Goal: Information Seeking & Learning: Find specific fact

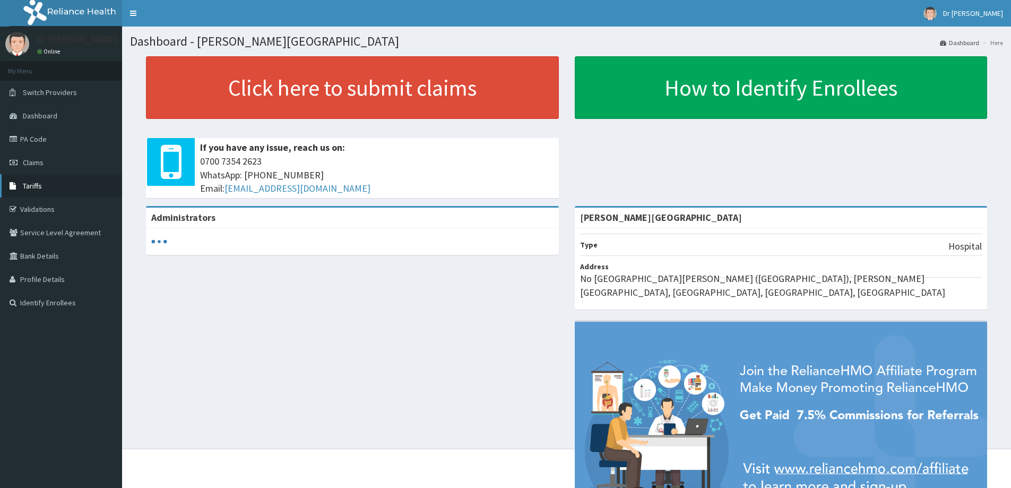
click at [29, 182] on span "Tariffs" at bounding box center [32, 186] width 19 height 10
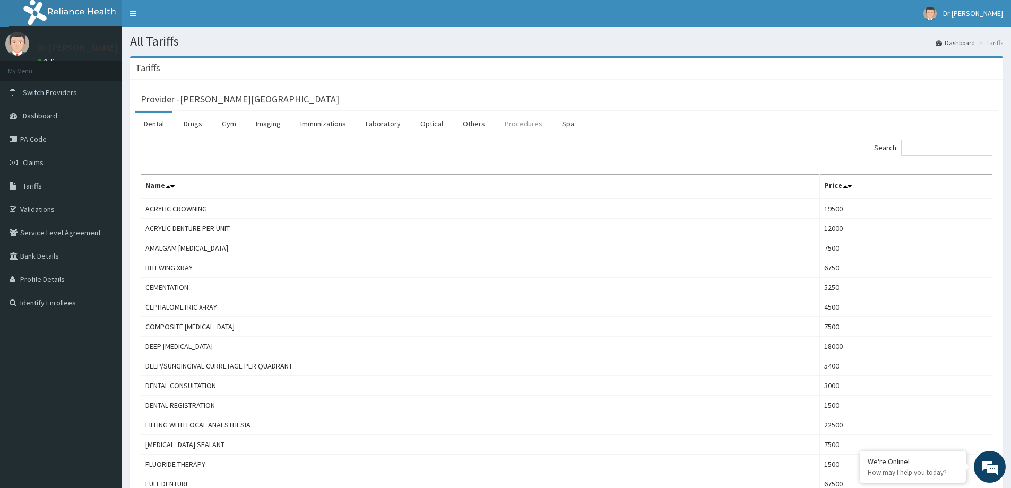
click at [514, 123] on link "Procedures" at bounding box center [523, 124] width 55 height 22
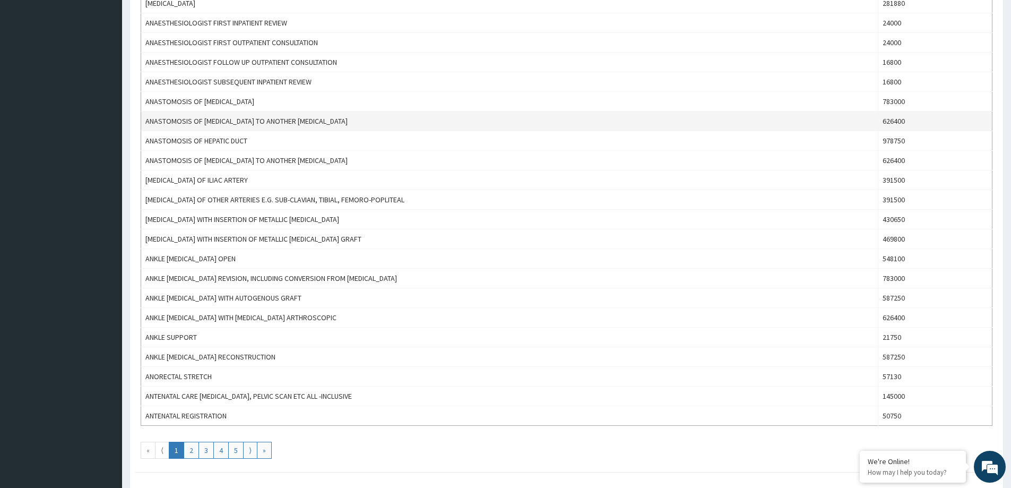
scroll to position [796, 0]
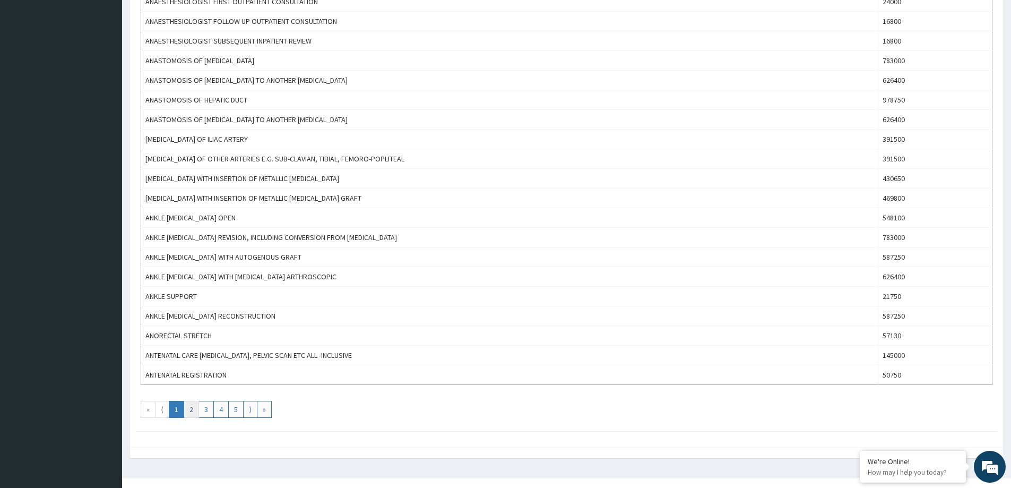
click at [186, 409] on link "2" at bounding box center [191, 409] width 15 height 17
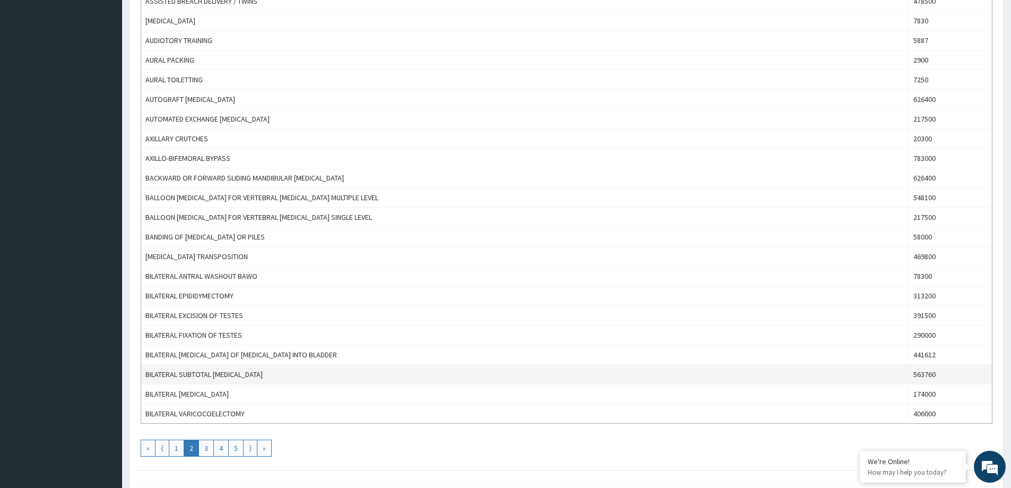
scroll to position [812, 0]
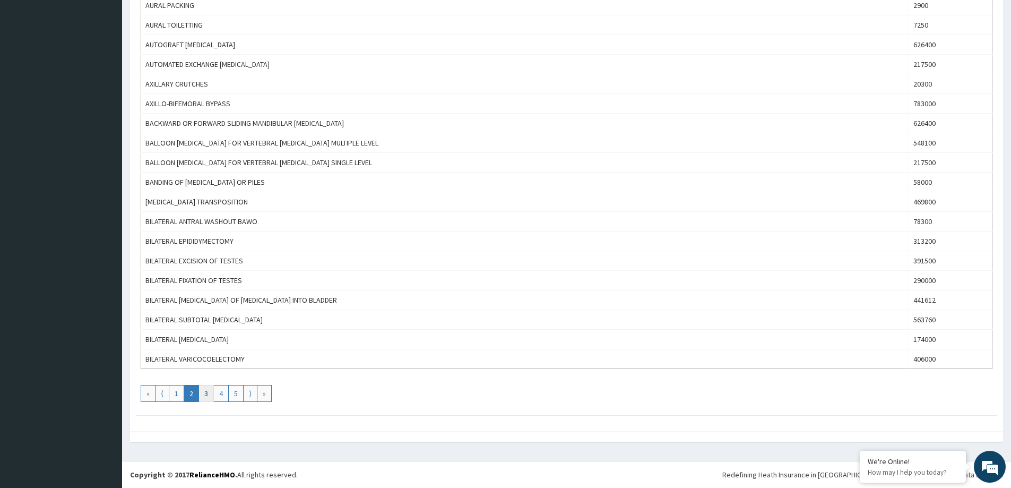
click at [201, 394] on link "3" at bounding box center [205, 393] width 15 height 17
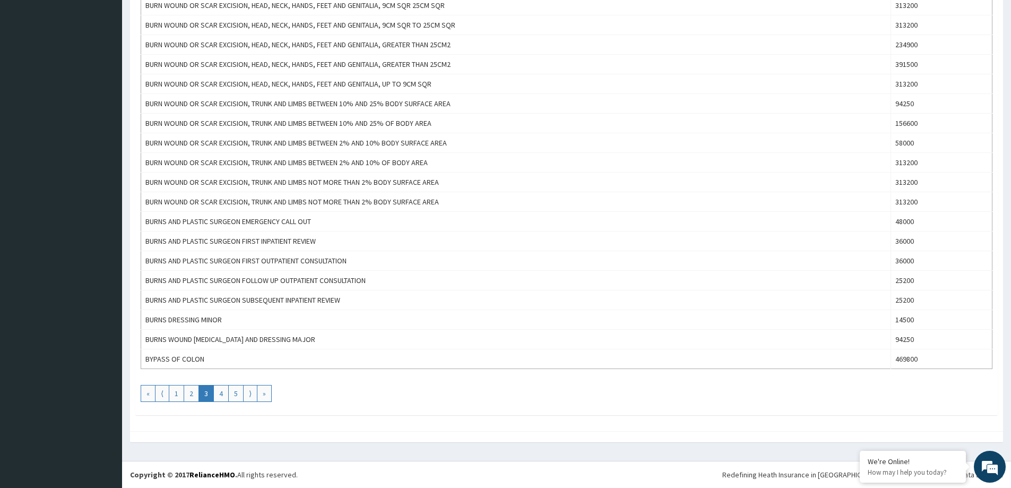
click at [213, 394] on link "3" at bounding box center [205, 393] width 15 height 17
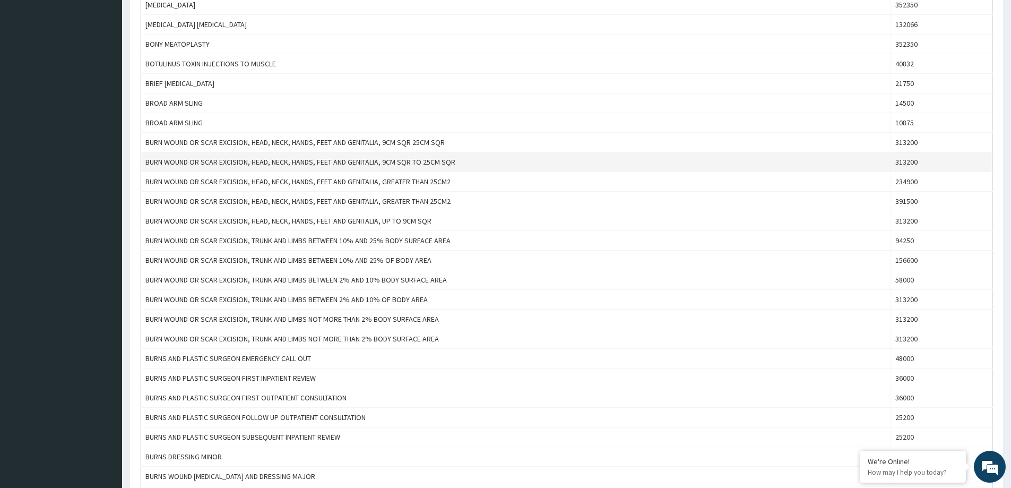
scroll to position [743, 0]
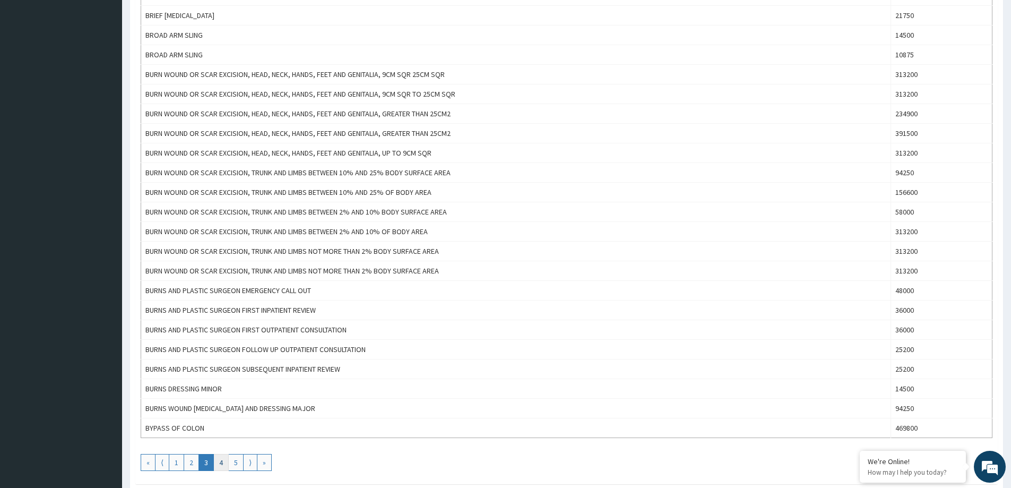
click at [215, 466] on link "4" at bounding box center [220, 462] width 15 height 17
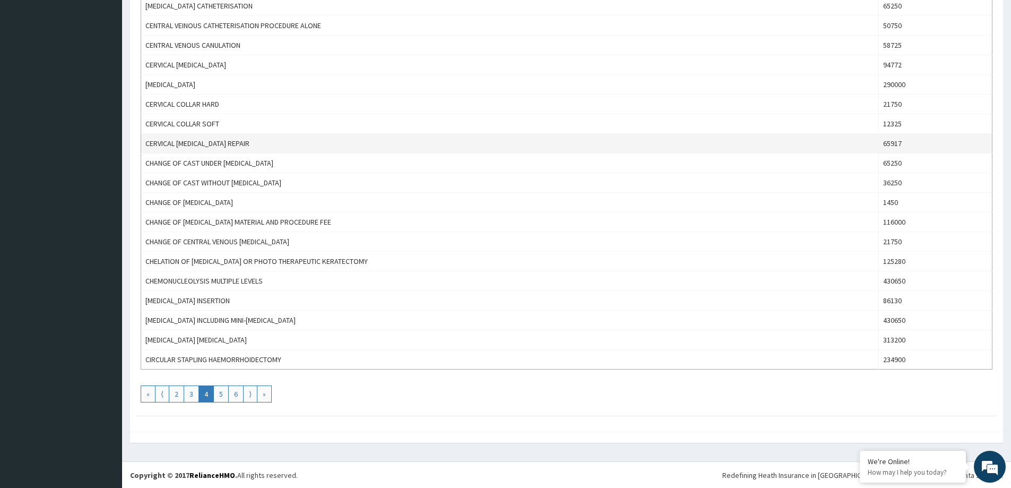
scroll to position [812, 0]
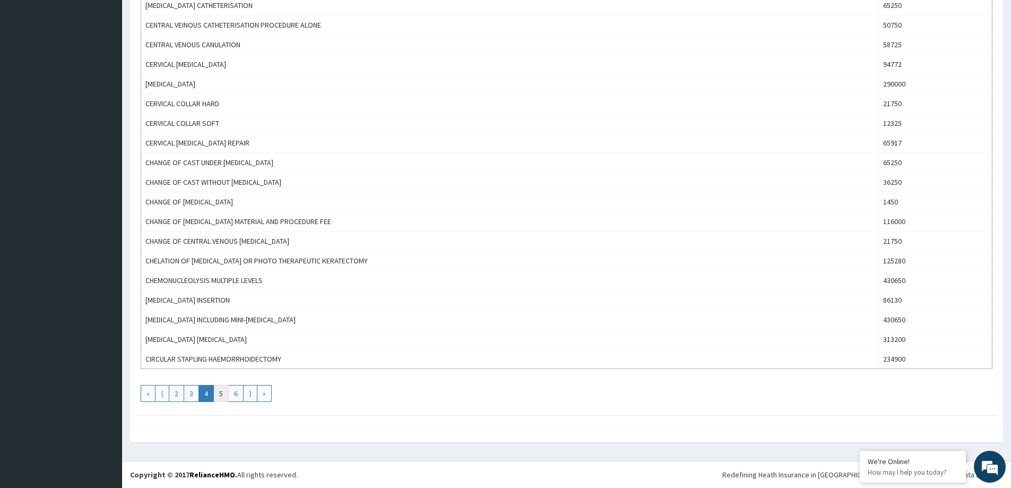
click at [219, 396] on link "5" at bounding box center [220, 393] width 15 height 17
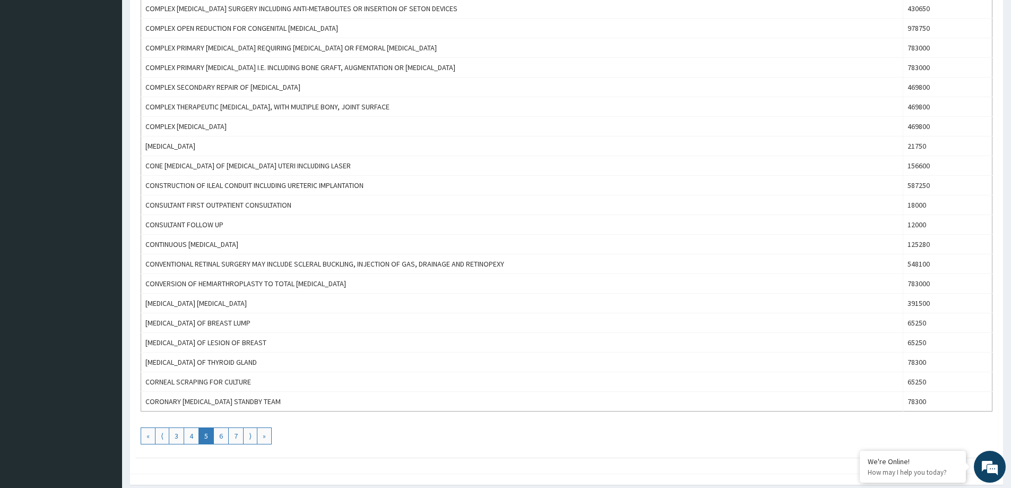
scroll to position [796, 0]
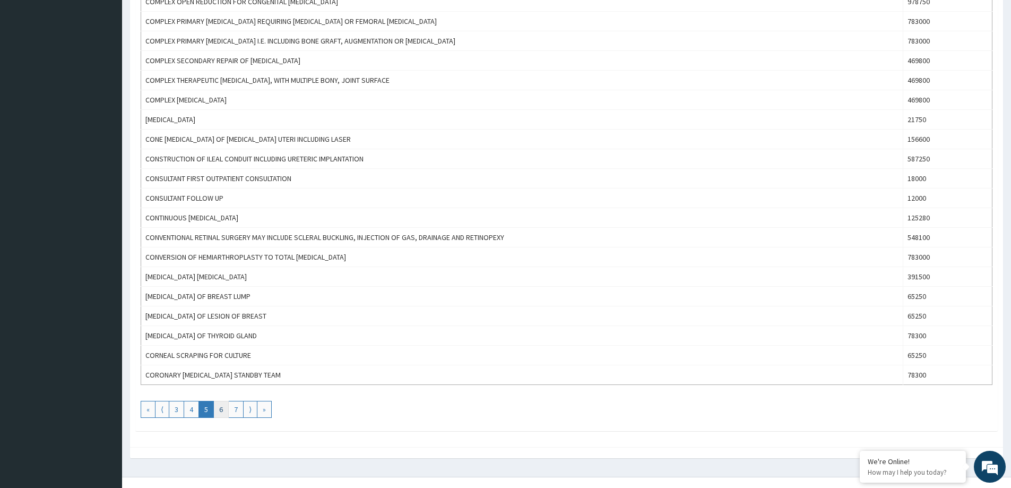
click at [220, 410] on link "6" at bounding box center [220, 409] width 15 height 17
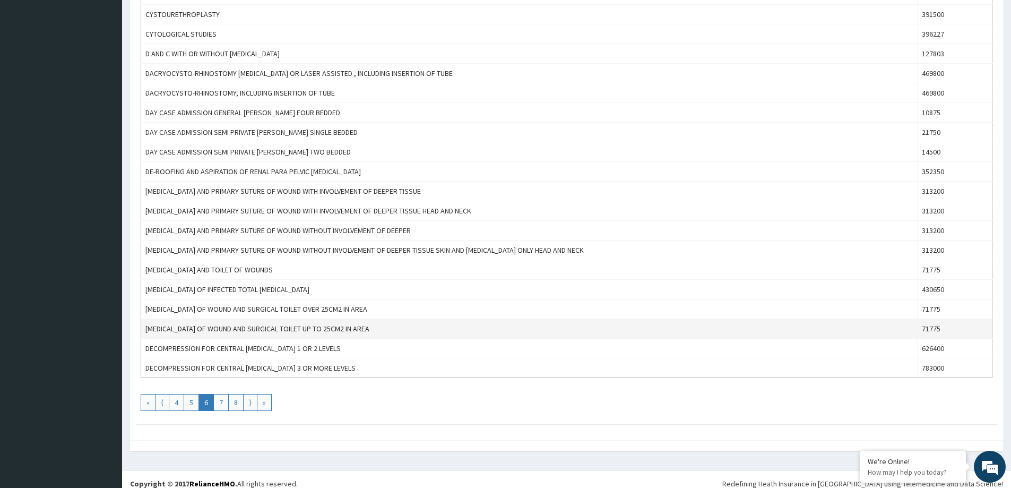
scroll to position [812, 0]
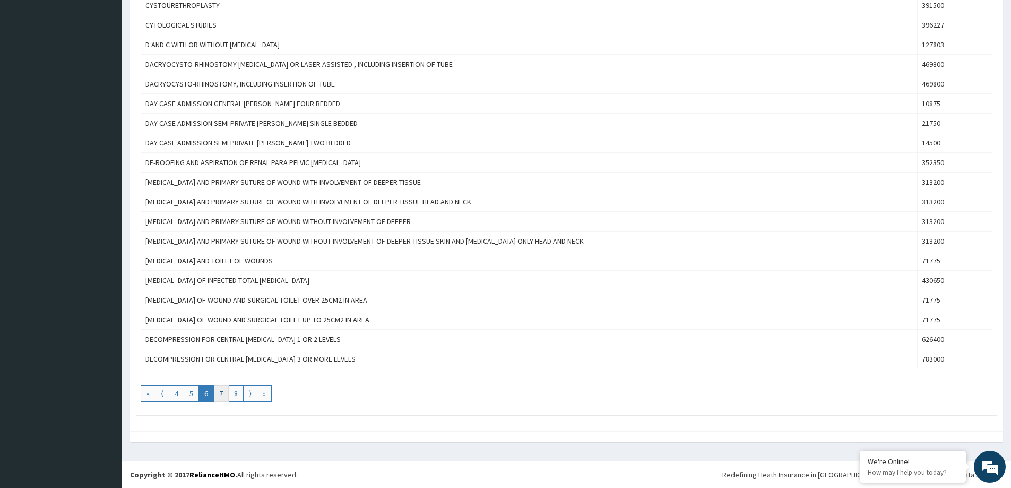
click at [223, 393] on link "7" at bounding box center [220, 393] width 15 height 17
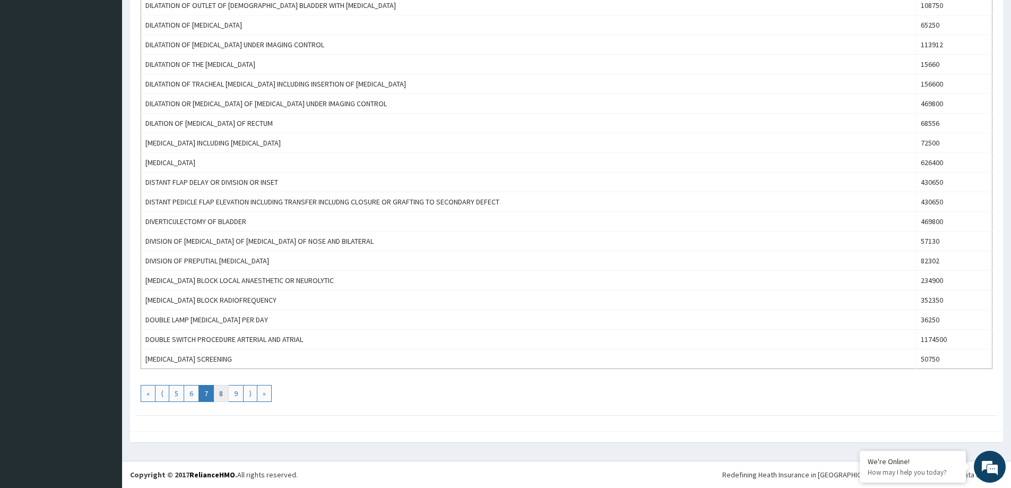
click at [224, 395] on link "8" at bounding box center [220, 393] width 15 height 17
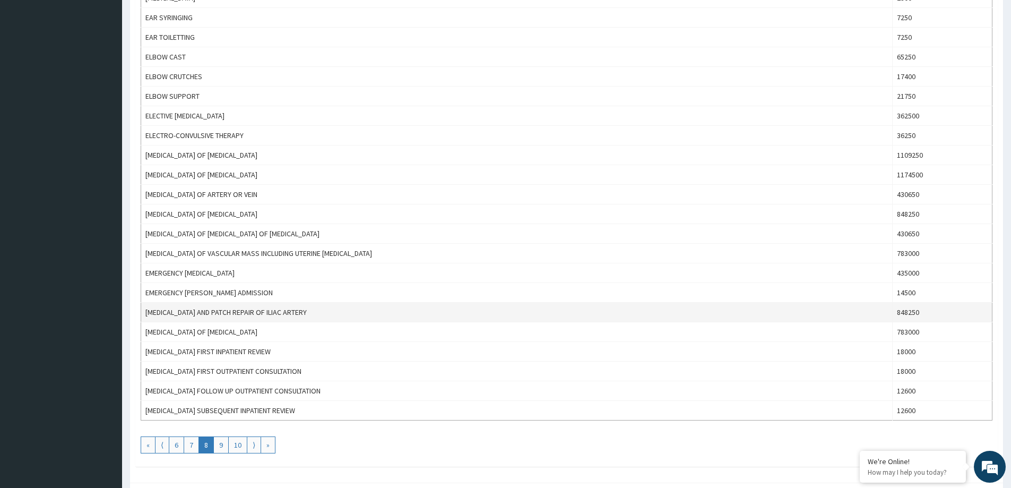
scroll to position [796, 0]
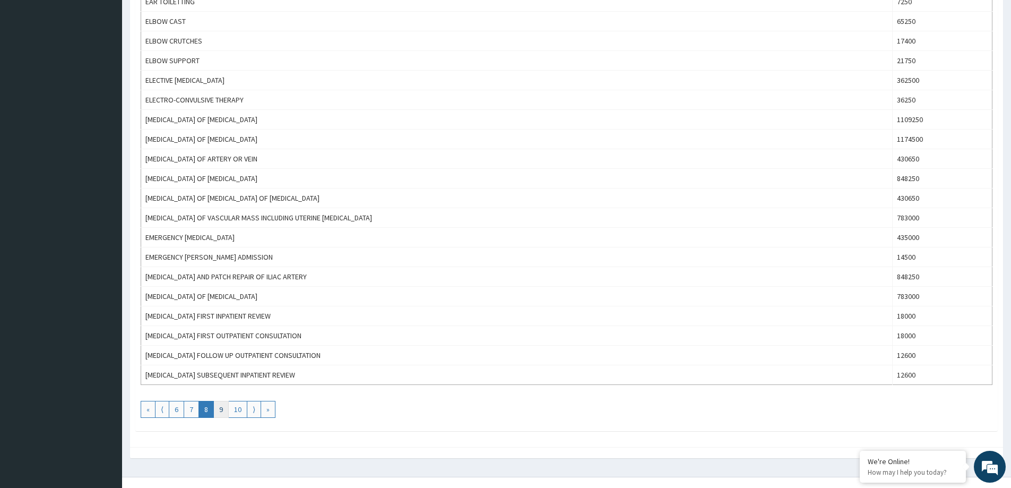
click at [222, 412] on link "9" at bounding box center [220, 409] width 15 height 17
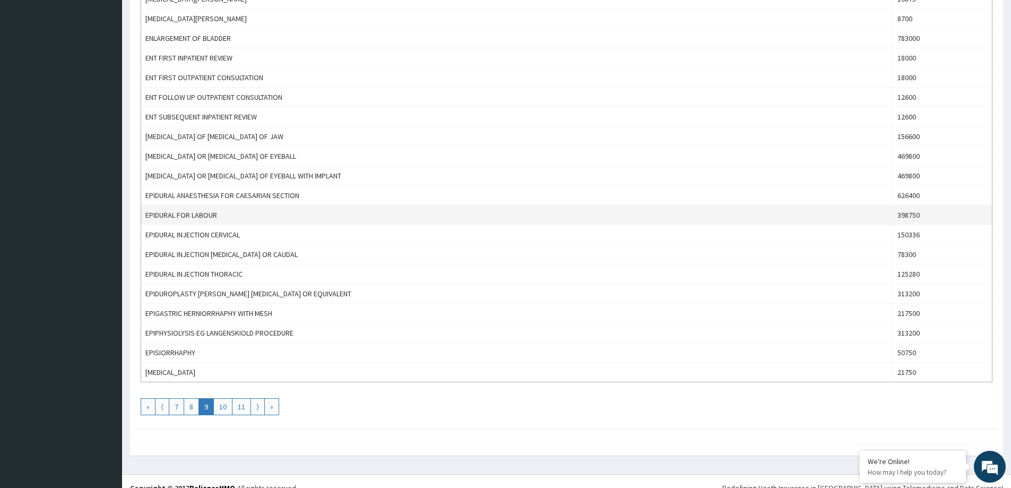
scroll to position [812, 0]
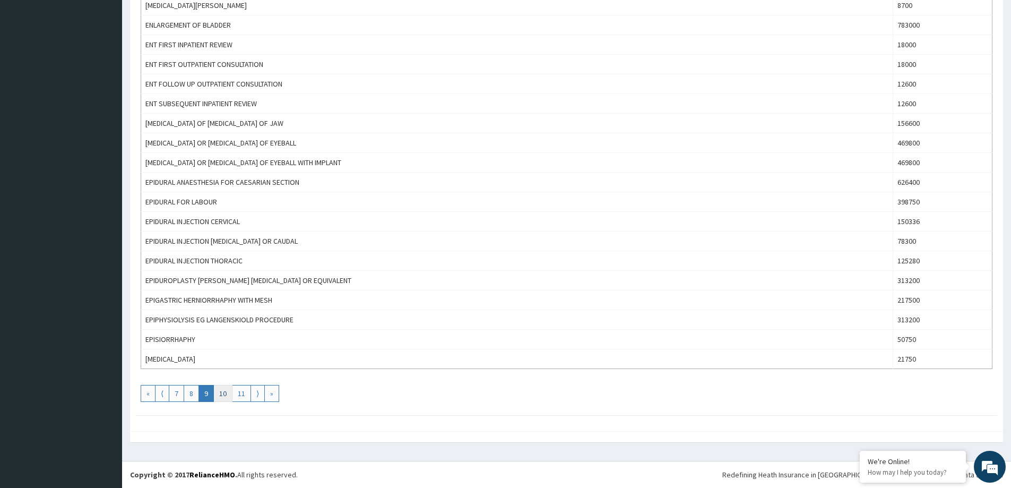
click at [223, 396] on link "10" at bounding box center [222, 393] width 19 height 17
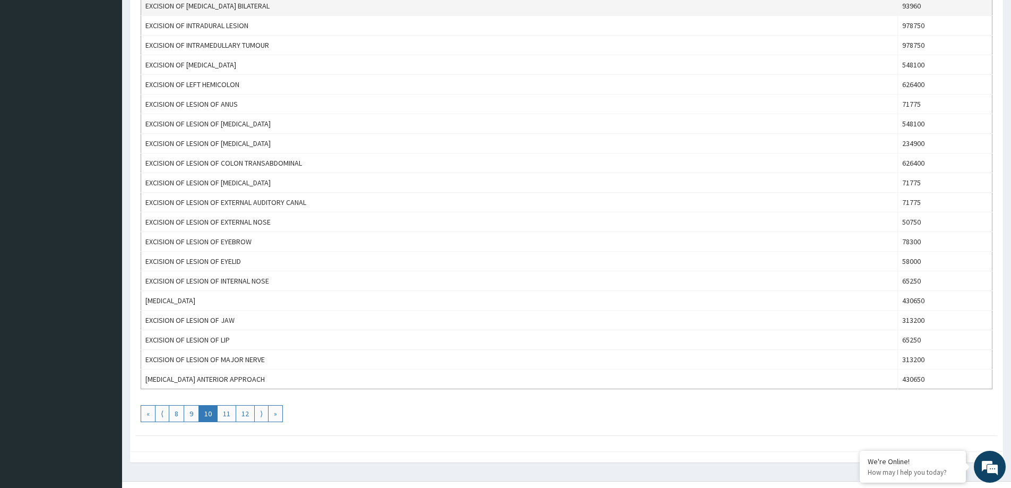
scroll to position [796, 0]
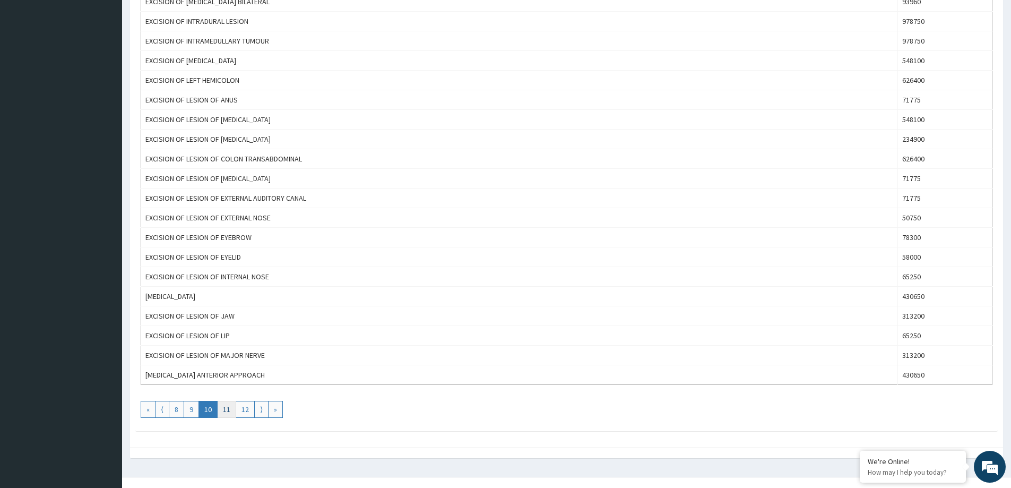
click at [229, 407] on link "11" at bounding box center [226, 409] width 19 height 17
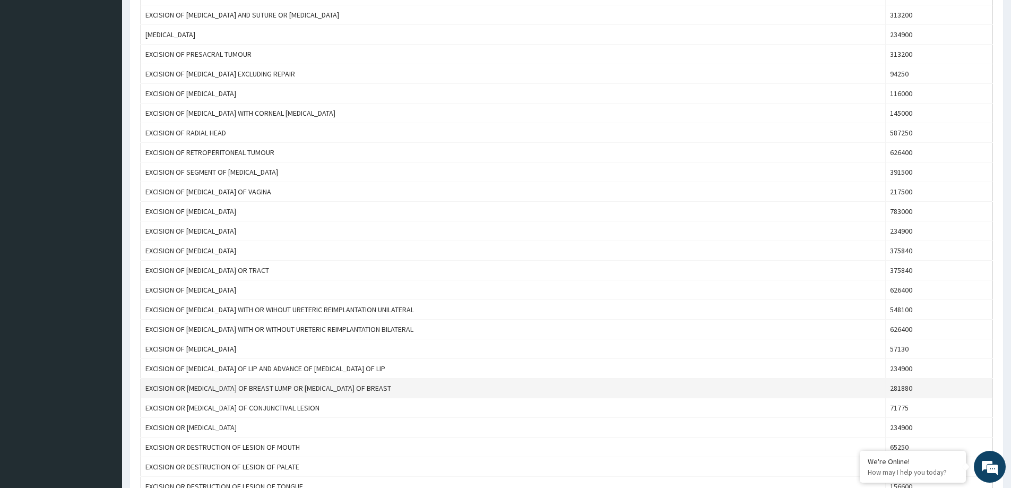
scroll to position [743, 0]
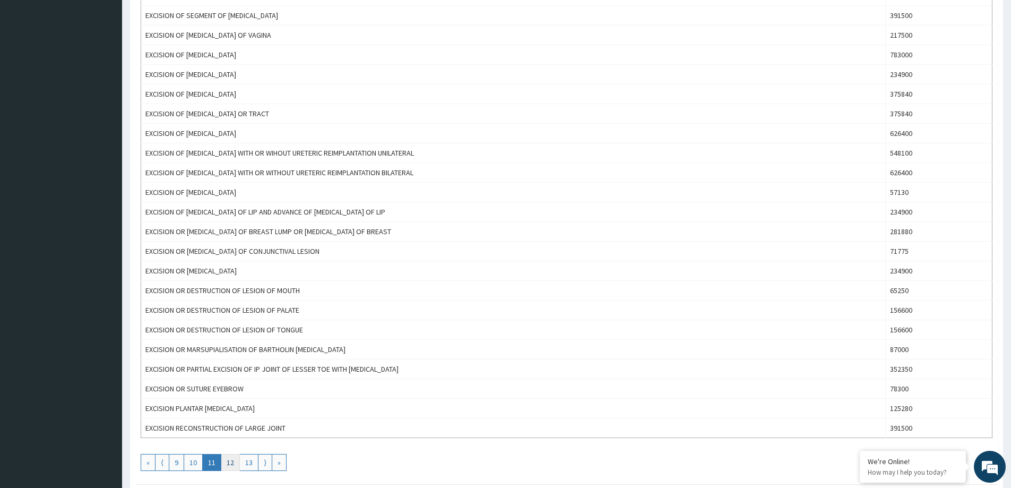
click at [228, 468] on link "12" at bounding box center [230, 462] width 19 height 17
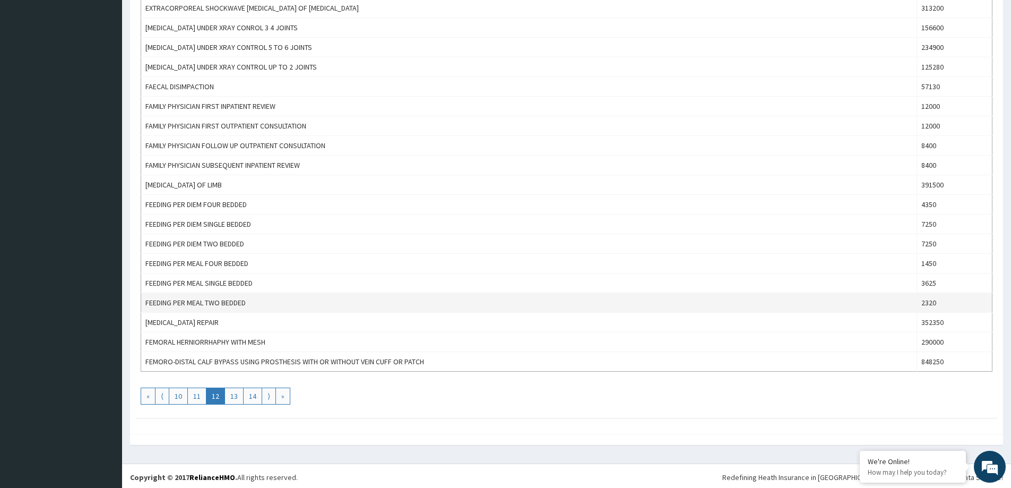
scroll to position [812, 0]
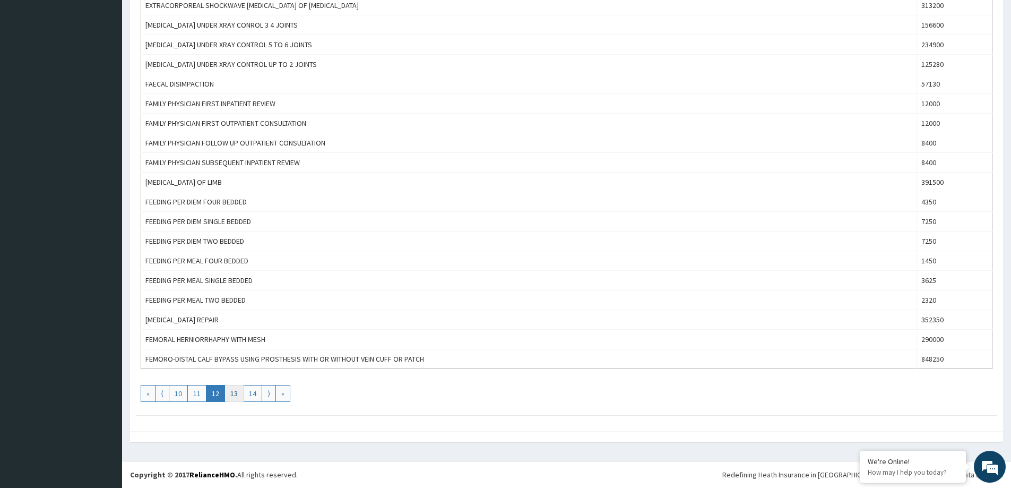
click at [228, 390] on link "13" at bounding box center [233, 393] width 19 height 17
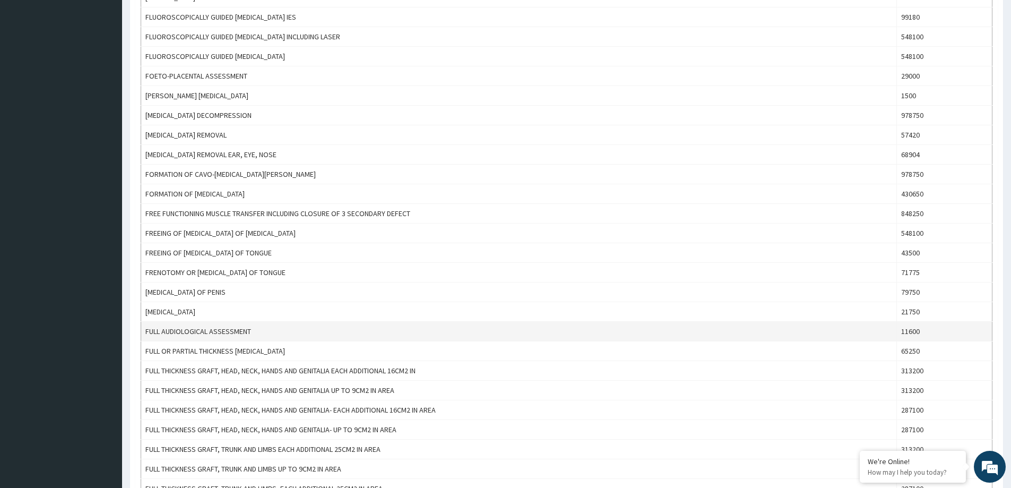
scroll to position [743, 0]
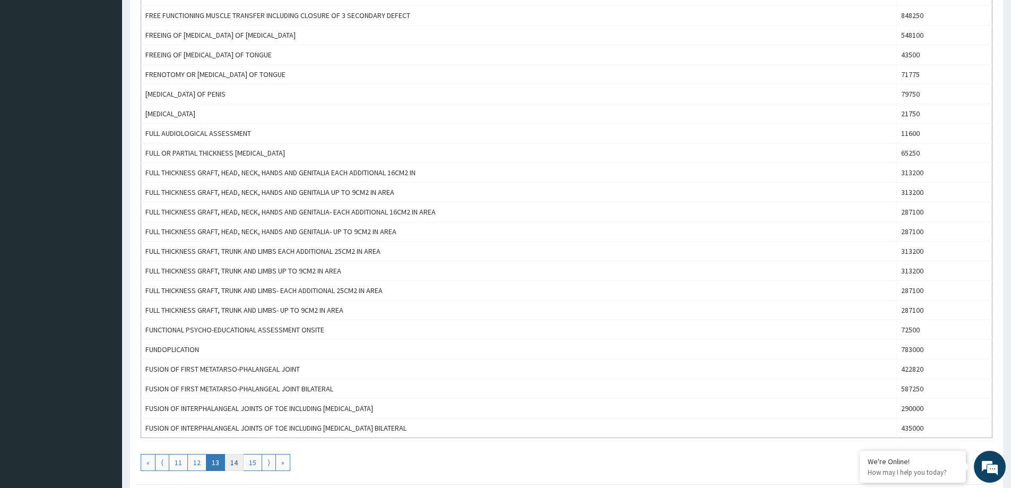
click at [230, 463] on link "14" at bounding box center [233, 462] width 19 height 17
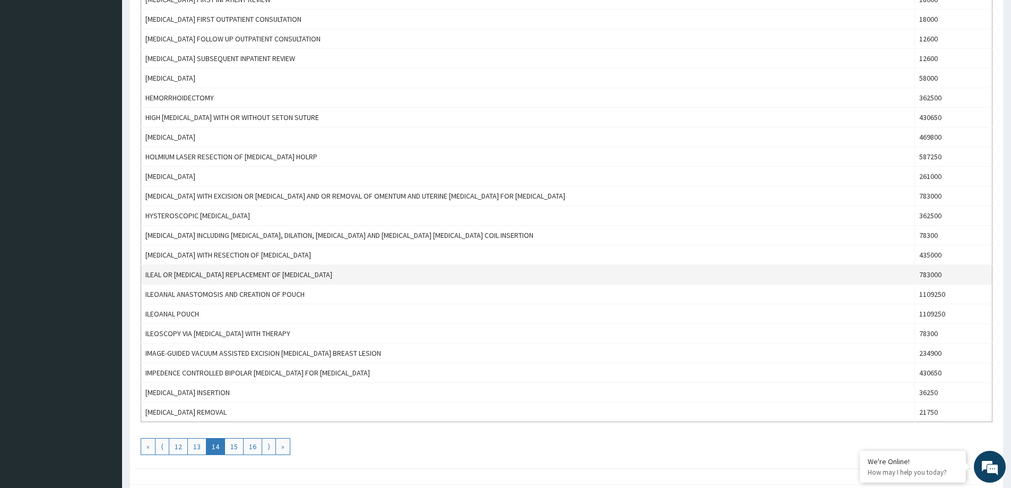
scroll to position [812, 0]
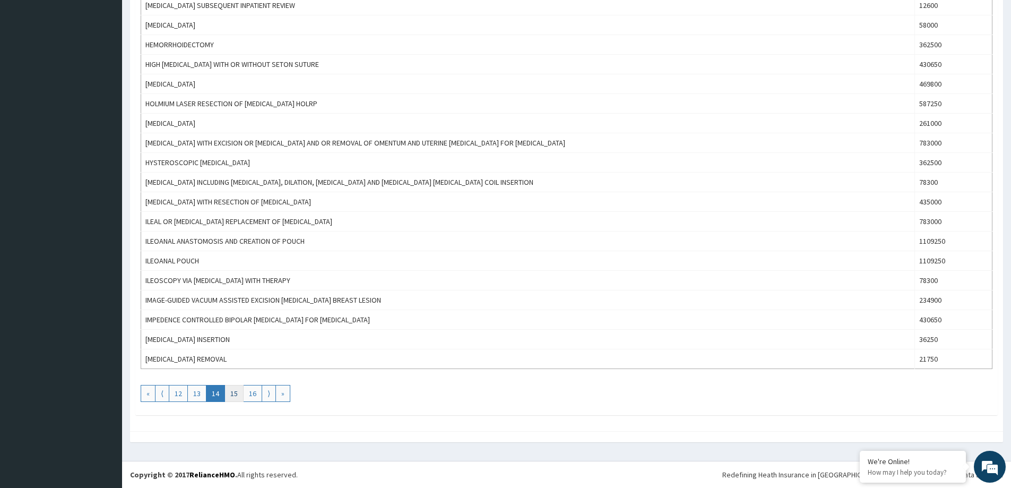
click at [237, 398] on link "15" at bounding box center [233, 393] width 19 height 17
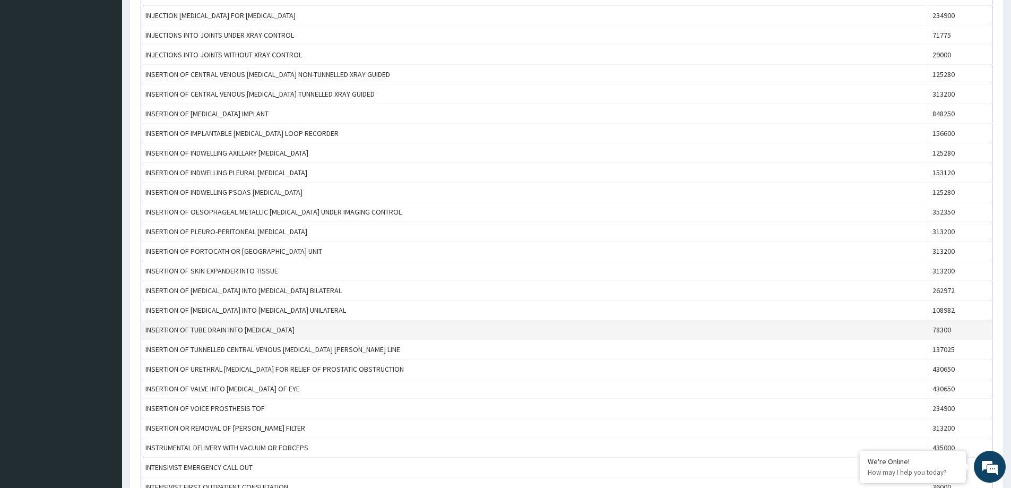
scroll to position [796, 0]
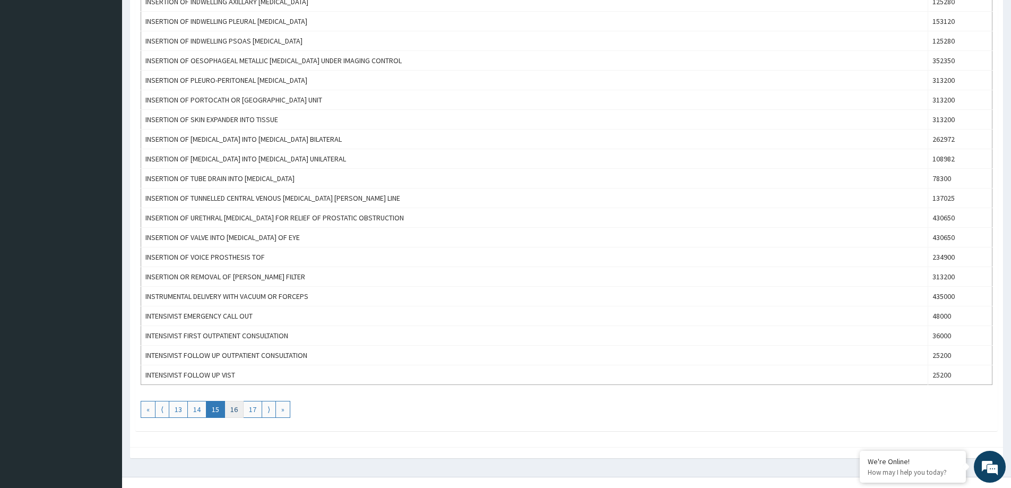
click at [230, 411] on link "16" at bounding box center [233, 409] width 19 height 17
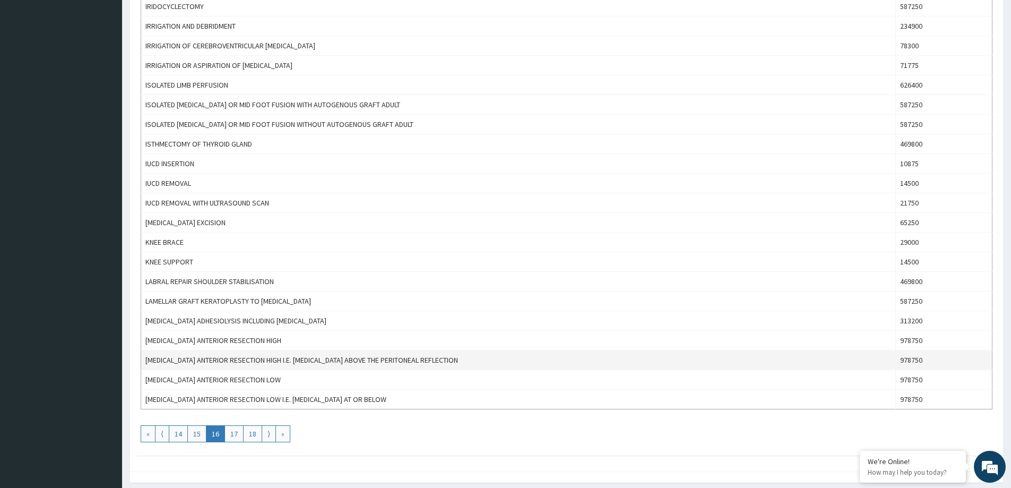
scroll to position [812, 0]
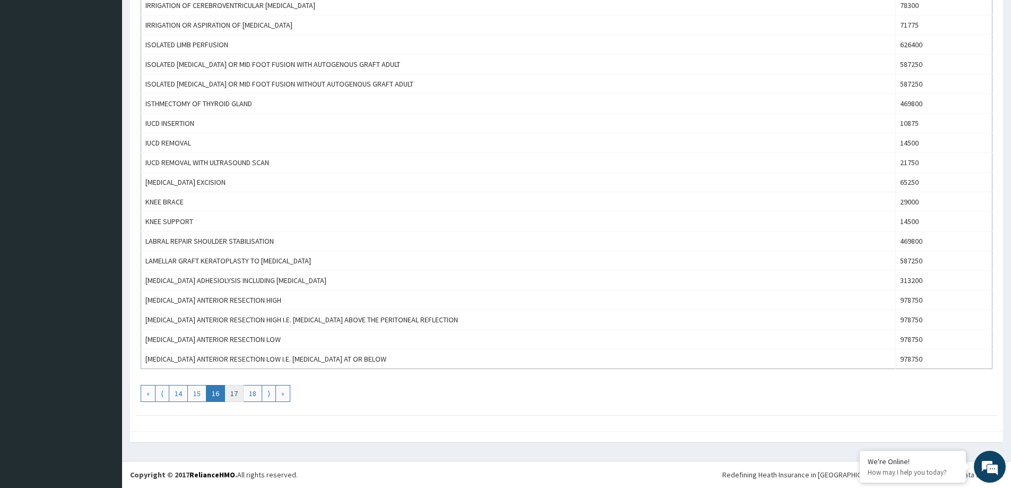
click at [231, 394] on link "17" at bounding box center [233, 393] width 19 height 17
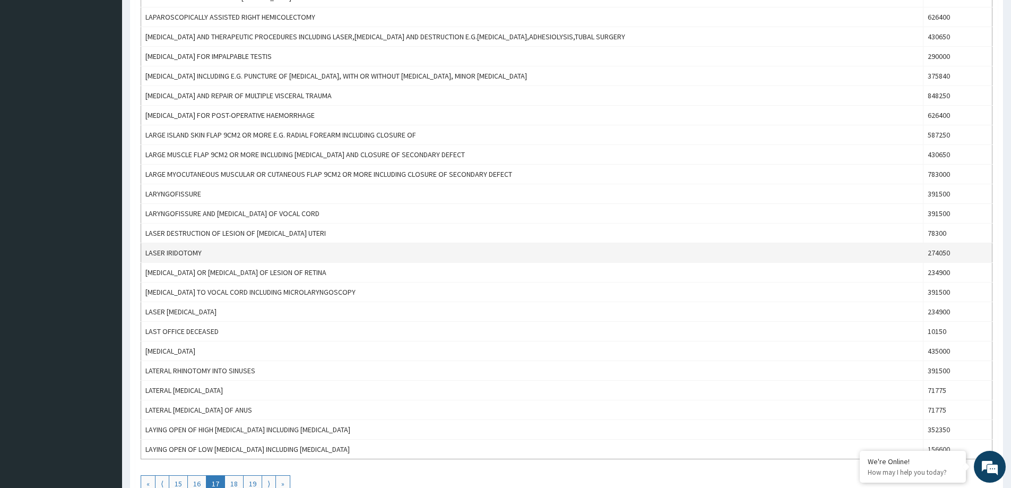
scroll to position [796, 0]
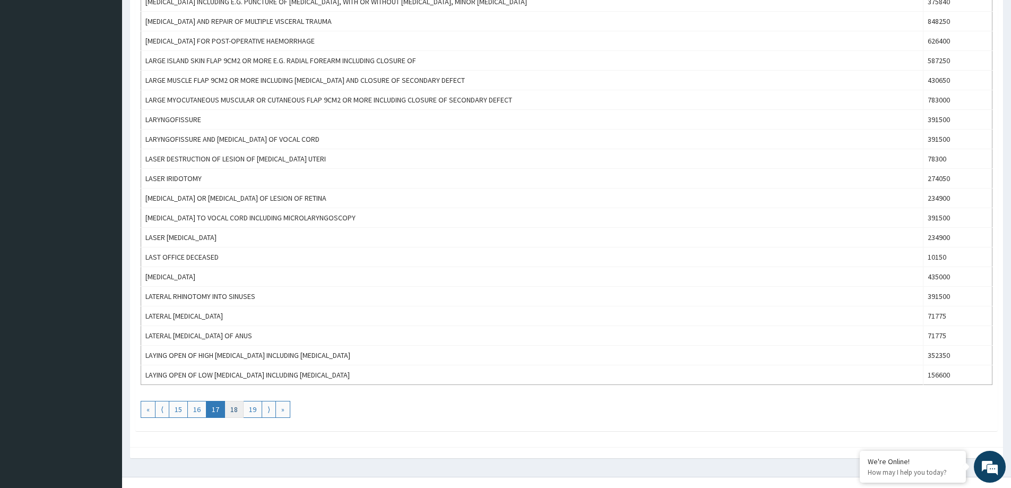
click at [228, 411] on link "18" at bounding box center [233, 409] width 19 height 17
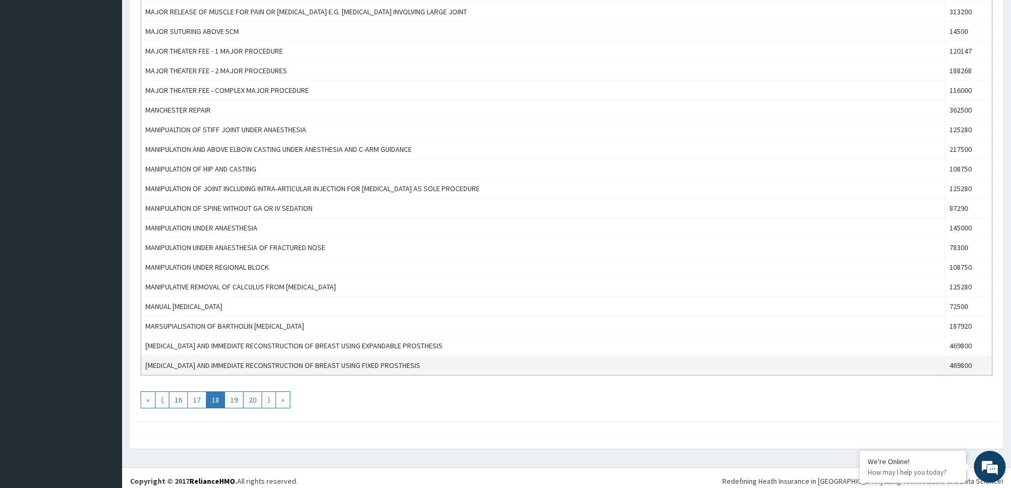
scroll to position [812, 0]
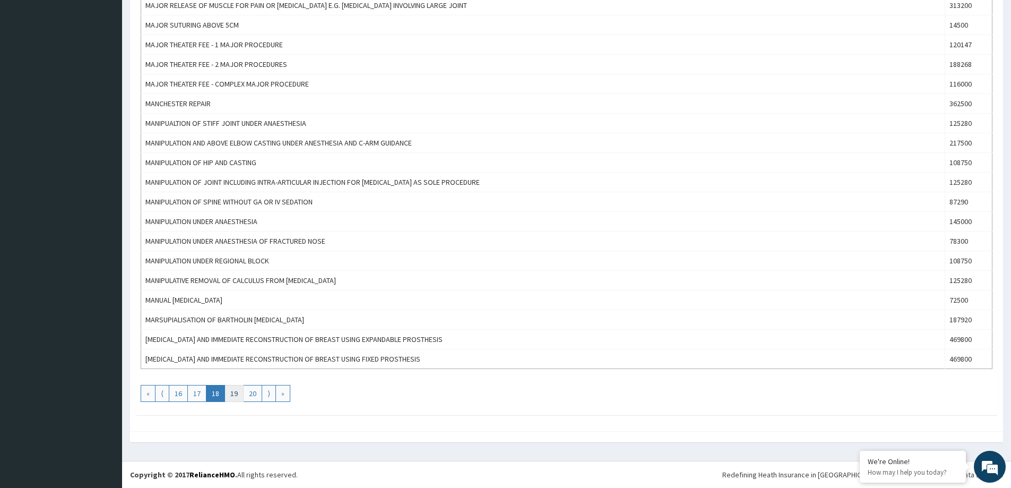
click at [234, 392] on link "19" at bounding box center [233, 393] width 19 height 17
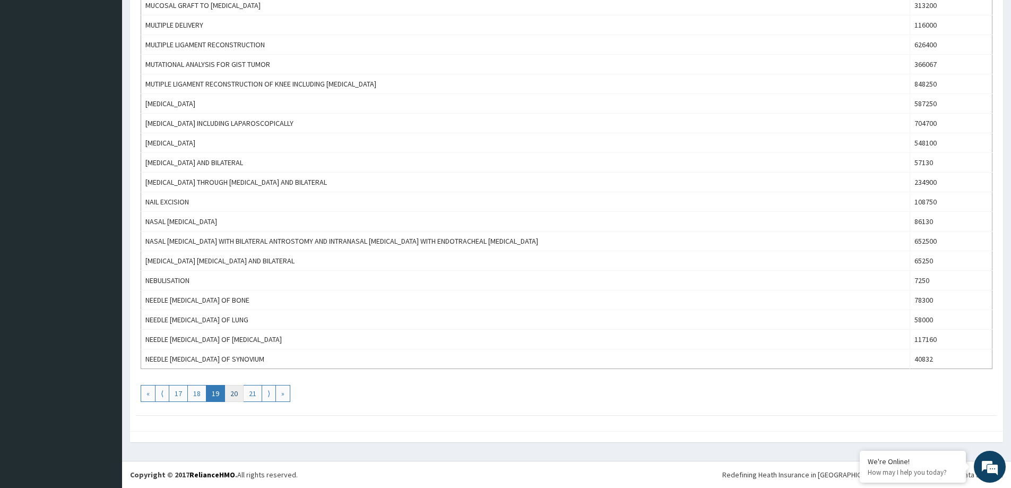
click at [228, 402] on link "20" at bounding box center [233, 393] width 19 height 17
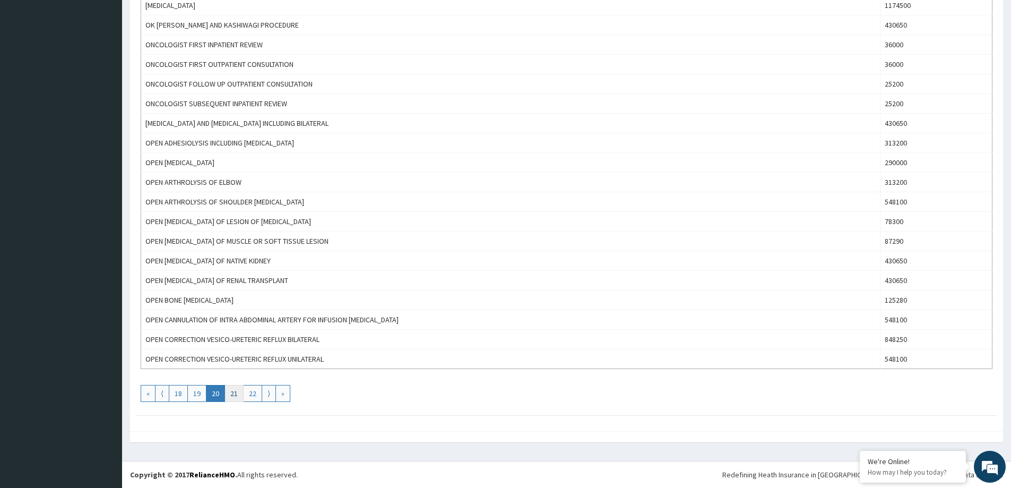
click at [230, 393] on link "21" at bounding box center [233, 393] width 19 height 17
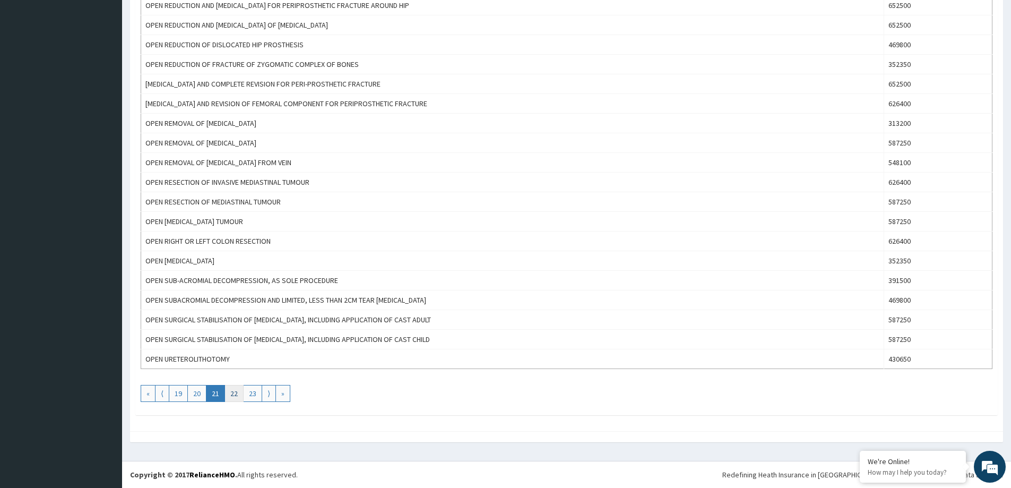
click at [235, 396] on link "22" at bounding box center [233, 393] width 19 height 17
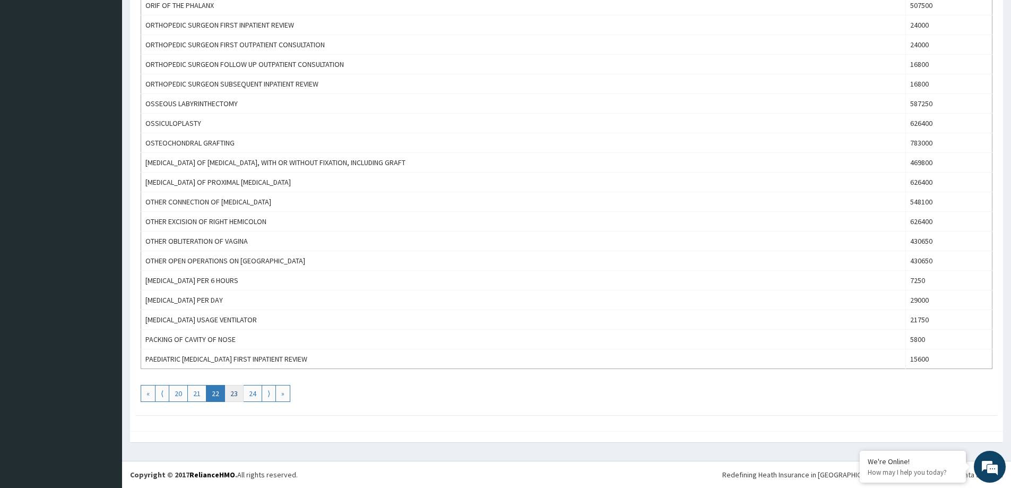
click at [237, 390] on link "23" at bounding box center [233, 393] width 19 height 17
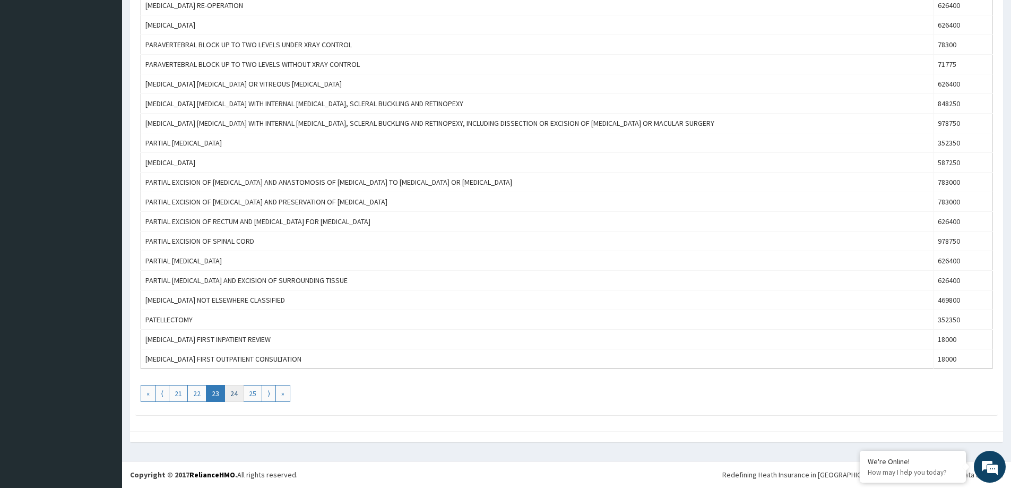
click at [232, 396] on link "24" at bounding box center [233, 393] width 19 height 17
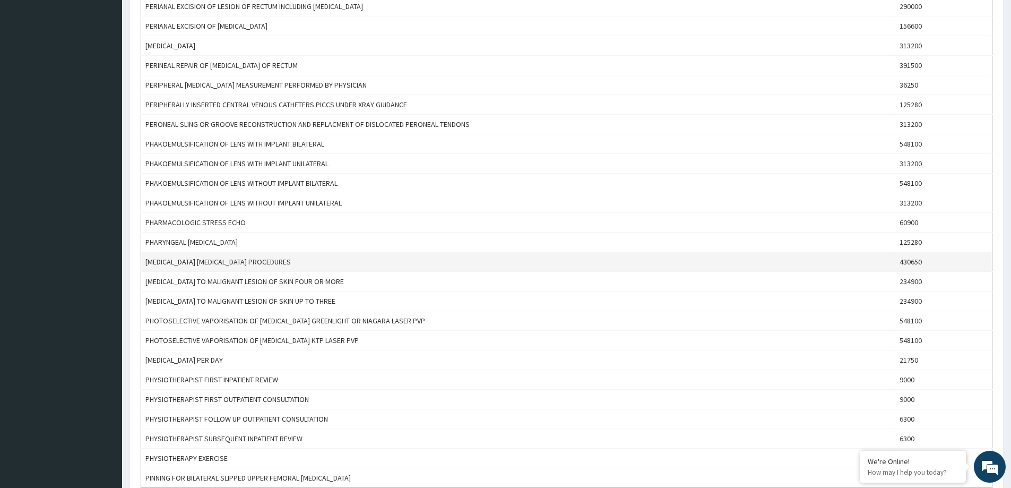
scroll to position [743, 0]
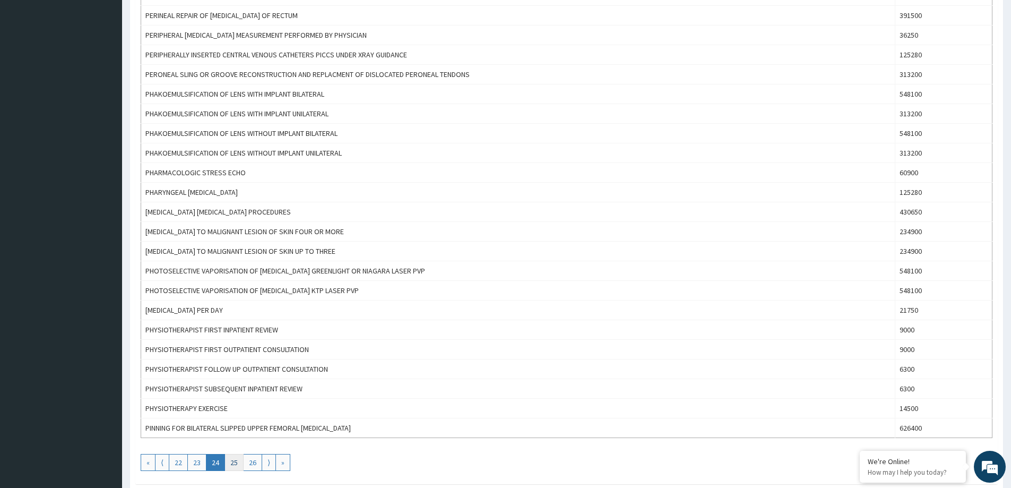
click at [235, 464] on link "25" at bounding box center [233, 462] width 19 height 17
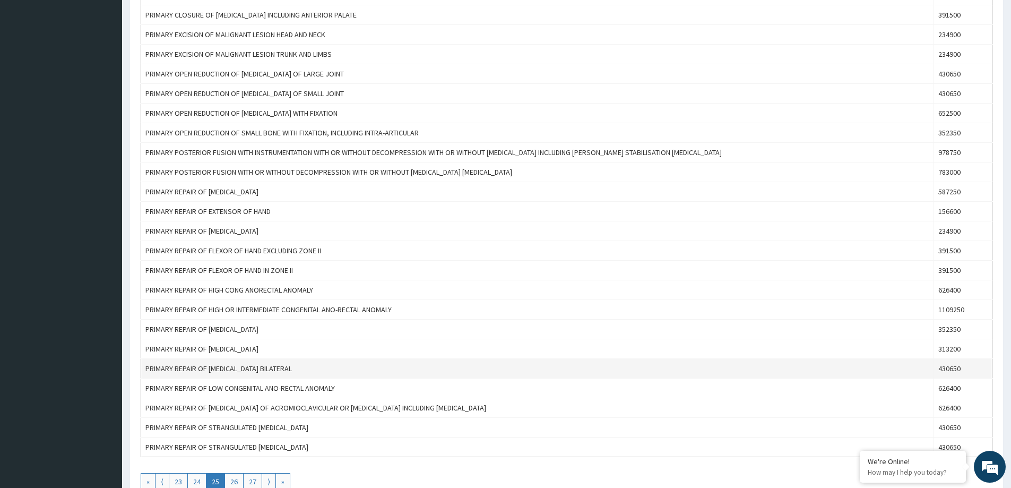
scroll to position [812, 0]
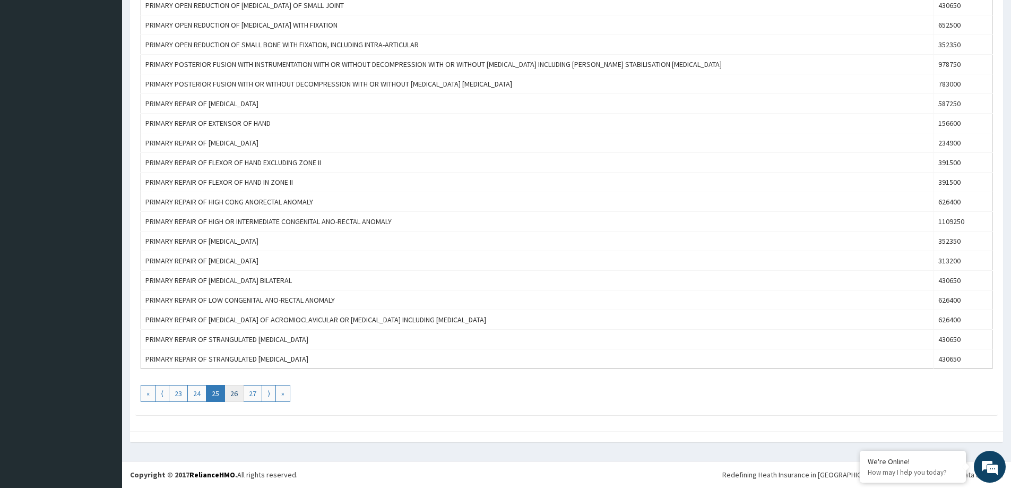
click at [230, 391] on link "26" at bounding box center [233, 393] width 19 height 17
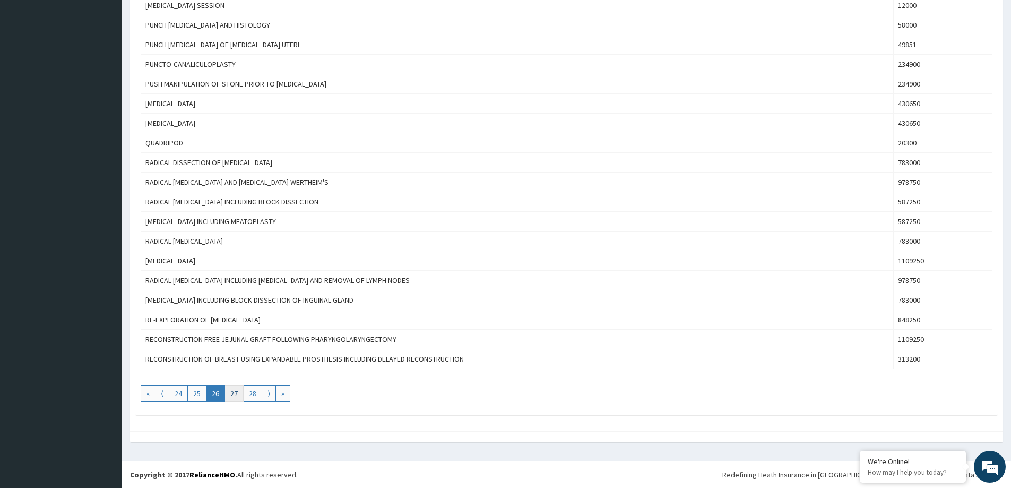
click at [237, 387] on link "27" at bounding box center [233, 393] width 19 height 17
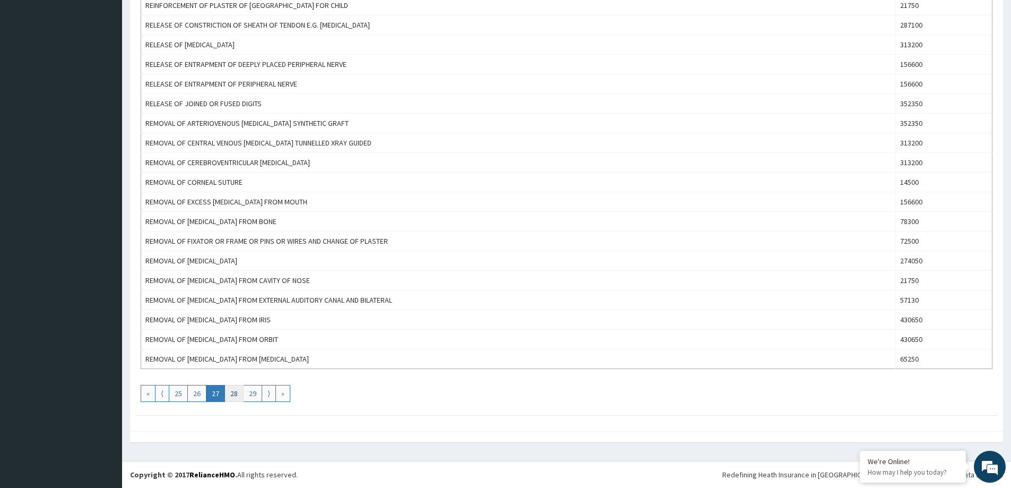
click at [237, 397] on link "28" at bounding box center [233, 393] width 19 height 17
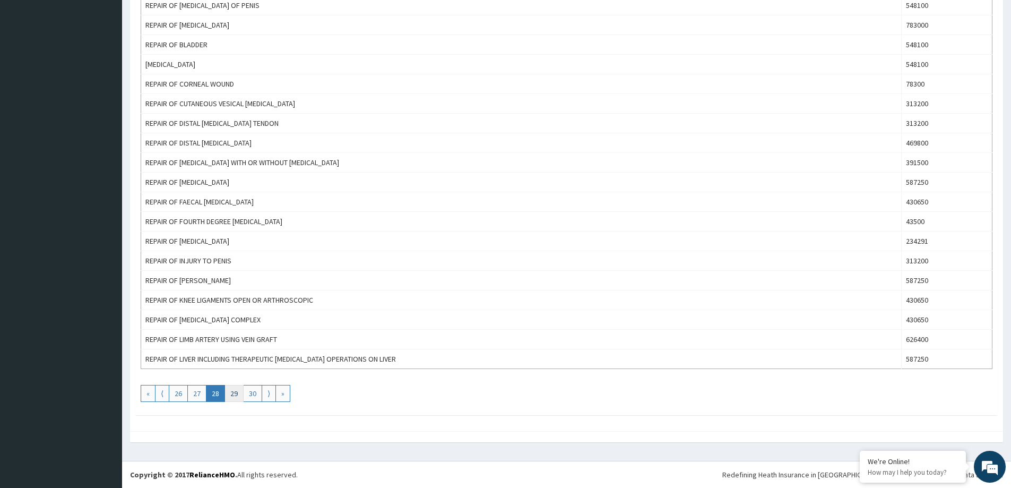
click at [227, 396] on link "29" at bounding box center [233, 393] width 19 height 17
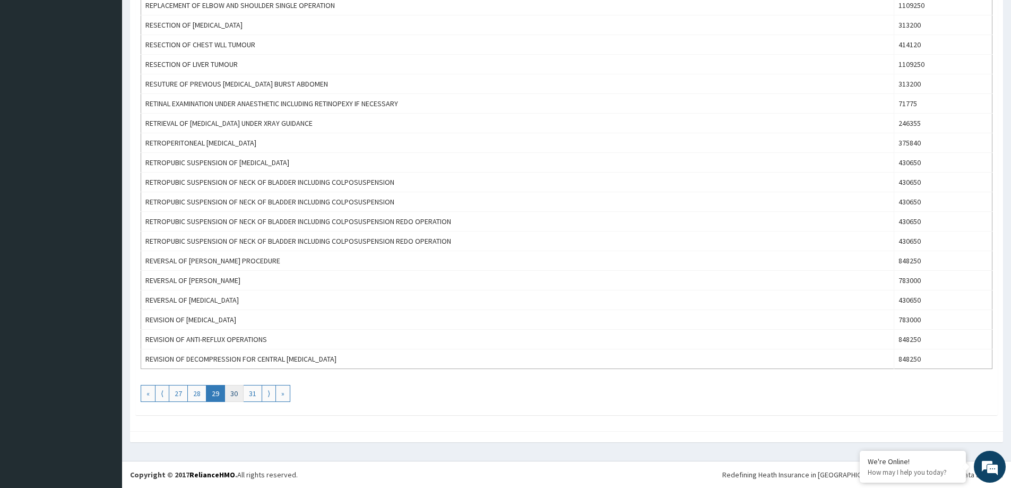
click at [227, 396] on link "30" at bounding box center [233, 393] width 19 height 17
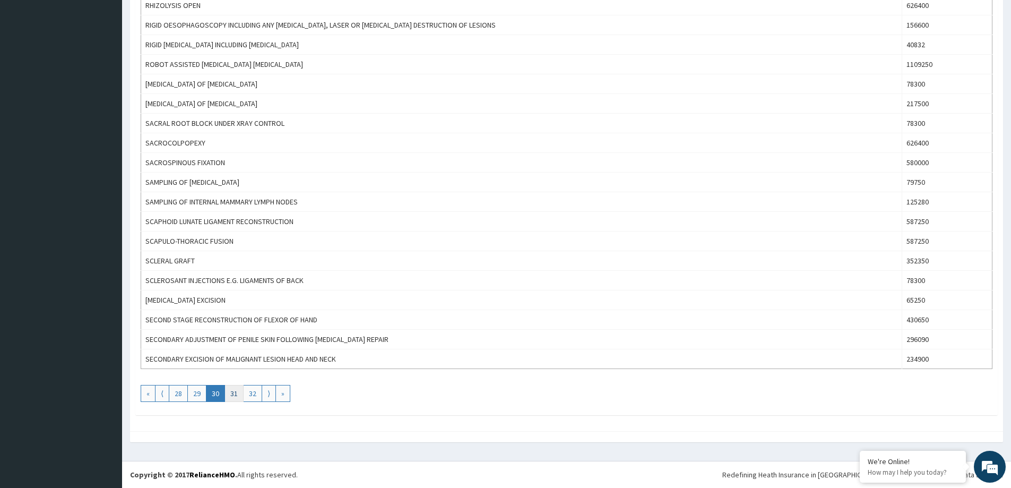
click at [228, 395] on link "31" at bounding box center [233, 393] width 19 height 17
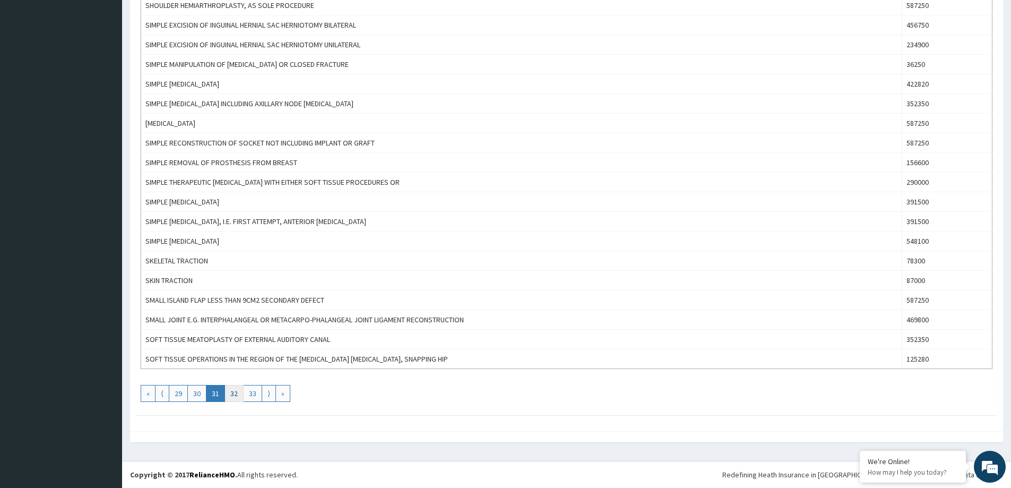
click at [230, 390] on link "32" at bounding box center [233, 393] width 19 height 17
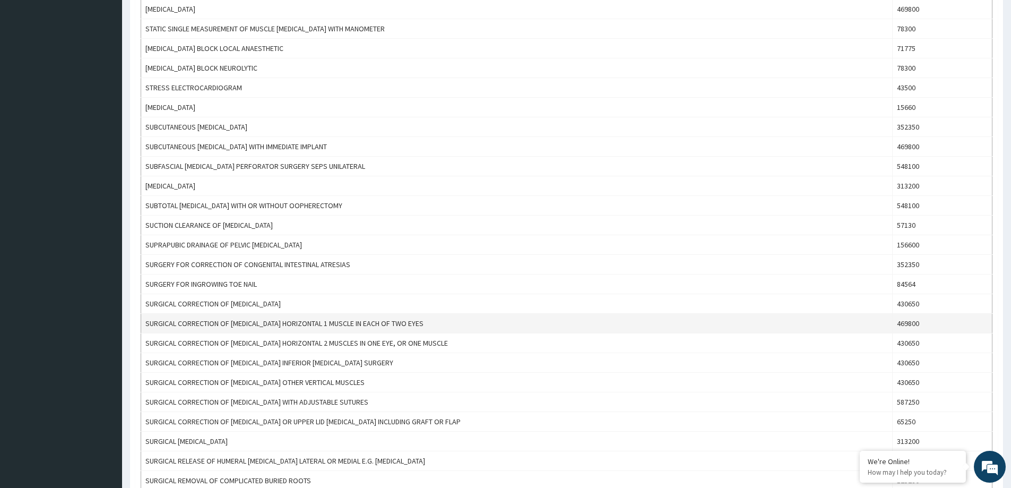
scroll to position [743, 0]
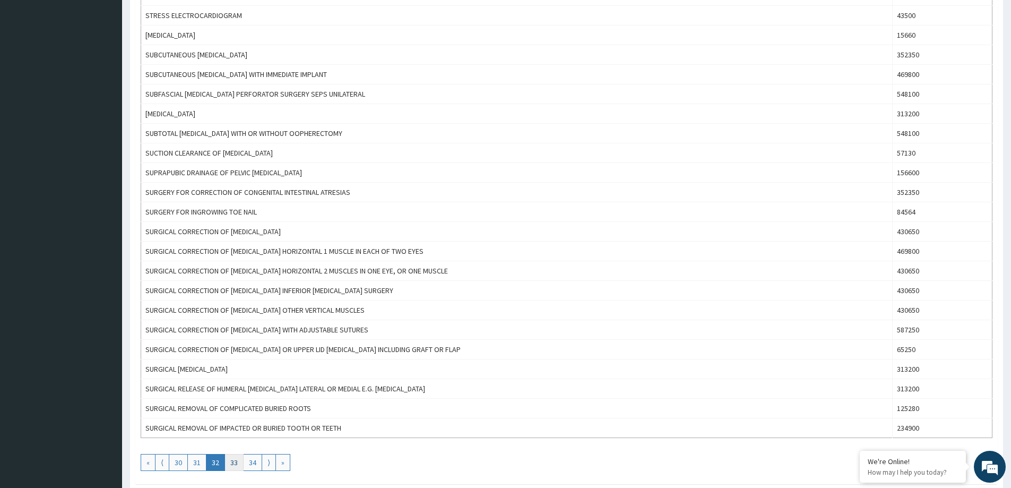
click at [234, 463] on link "33" at bounding box center [233, 462] width 19 height 17
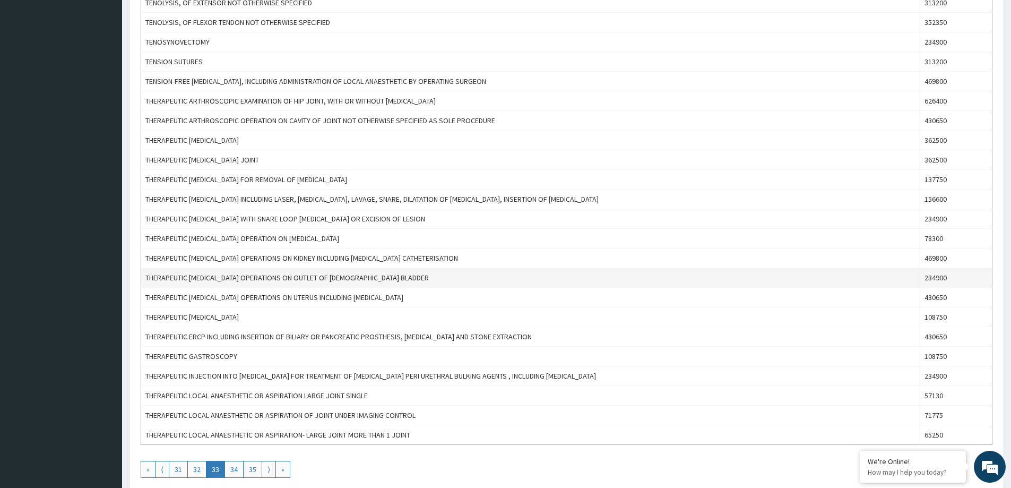
scroll to position [812, 0]
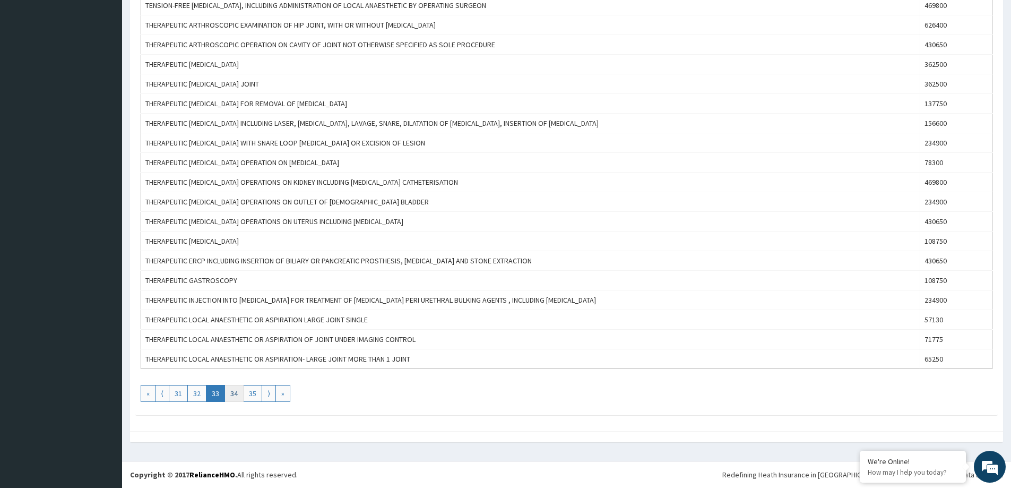
click at [229, 388] on link "34" at bounding box center [233, 393] width 19 height 17
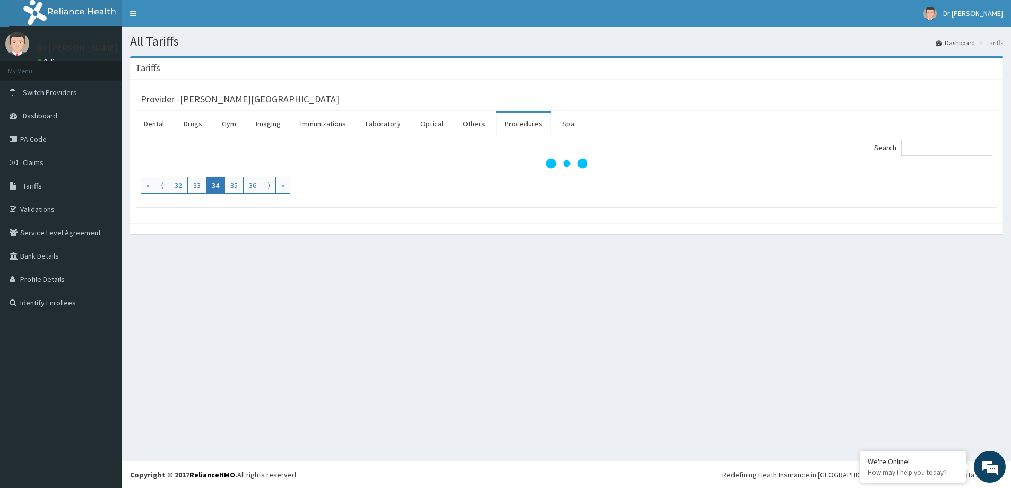
scroll to position [0, 0]
click at [195, 188] on link "33" at bounding box center [196, 185] width 19 height 17
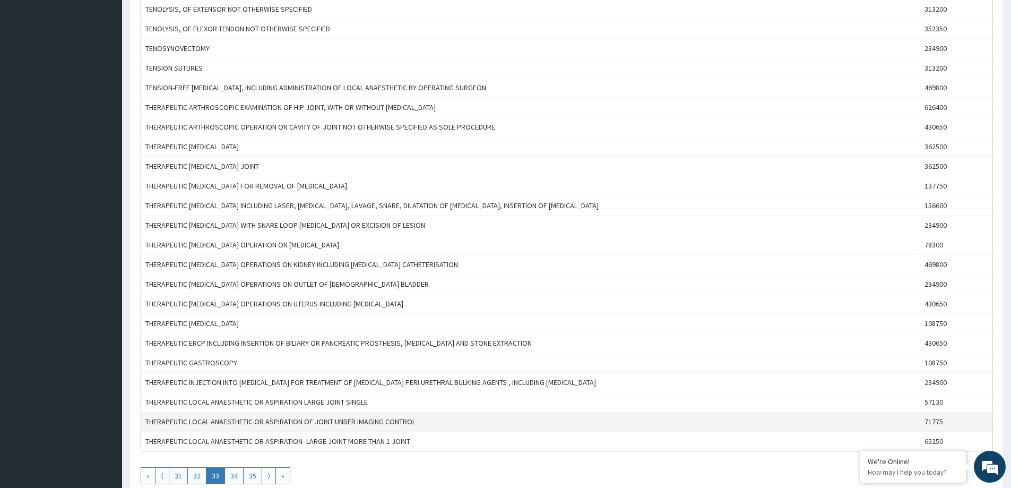
scroll to position [812, 0]
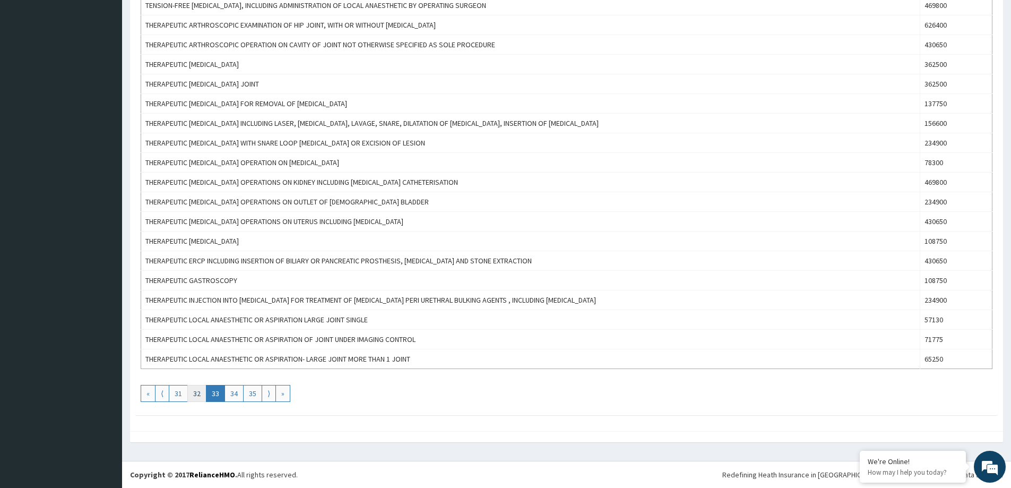
click at [198, 393] on link "32" at bounding box center [196, 393] width 19 height 17
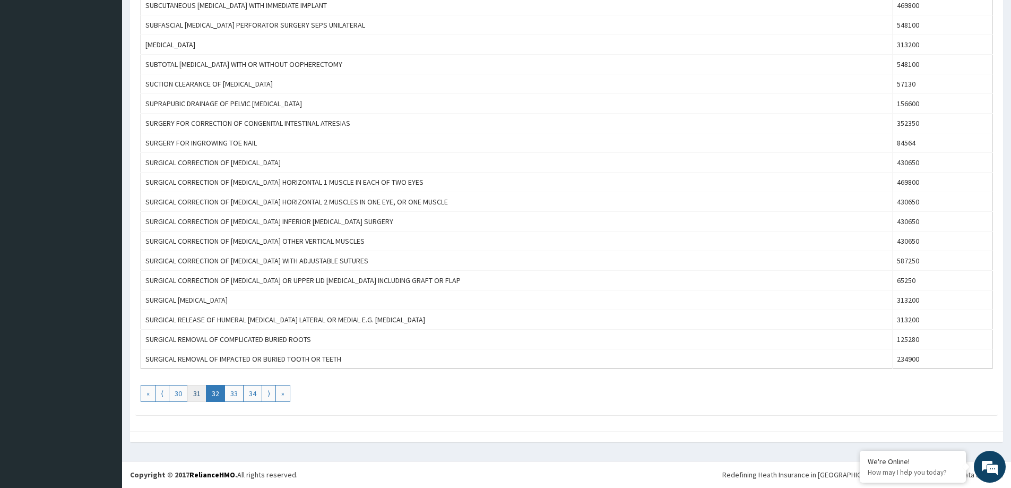
click at [196, 395] on link "31" at bounding box center [196, 393] width 19 height 17
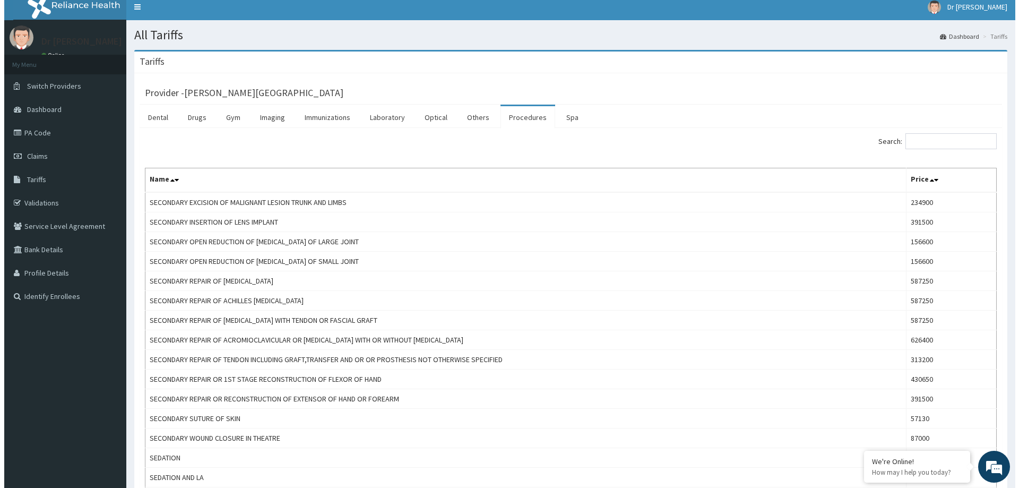
scroll to position [0, 0]
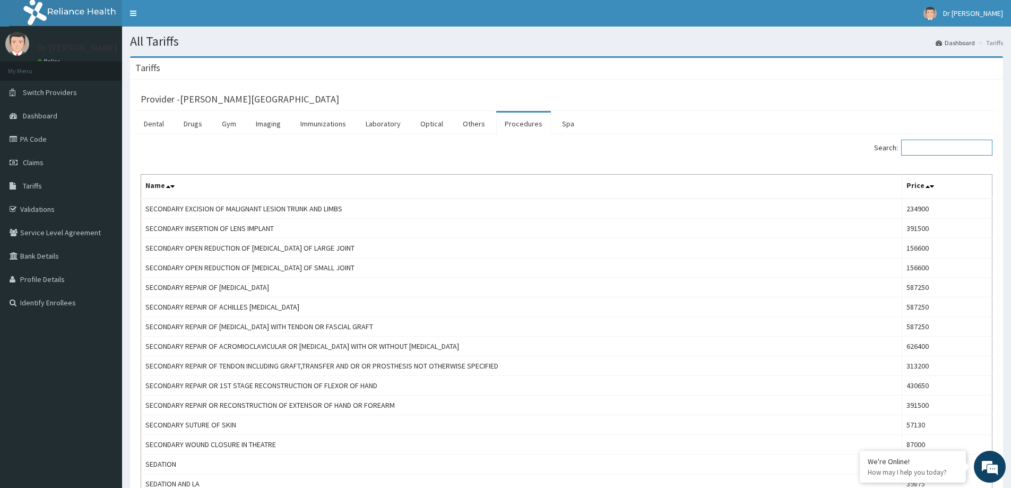
click at [926, 149] on input "Search:" at bounding box center [946, 148] width 91 height 16
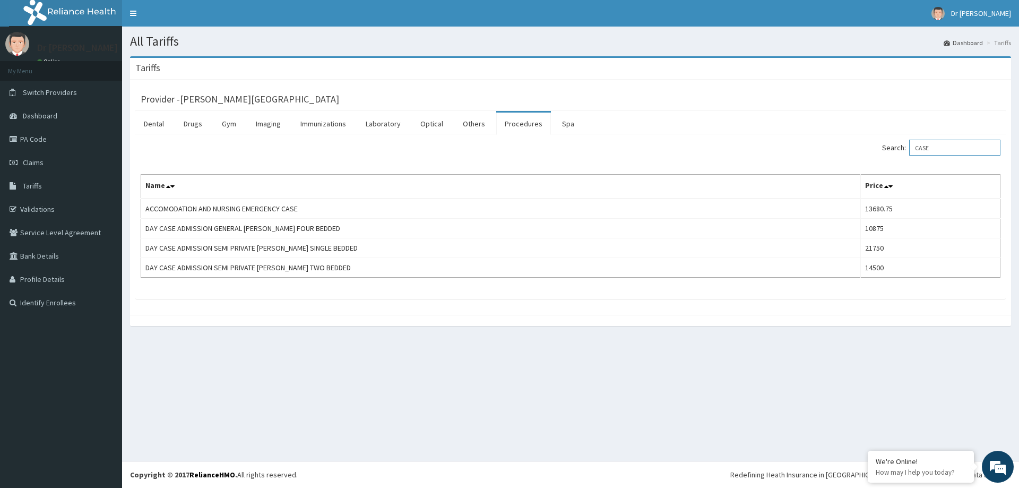
type input "CASE"
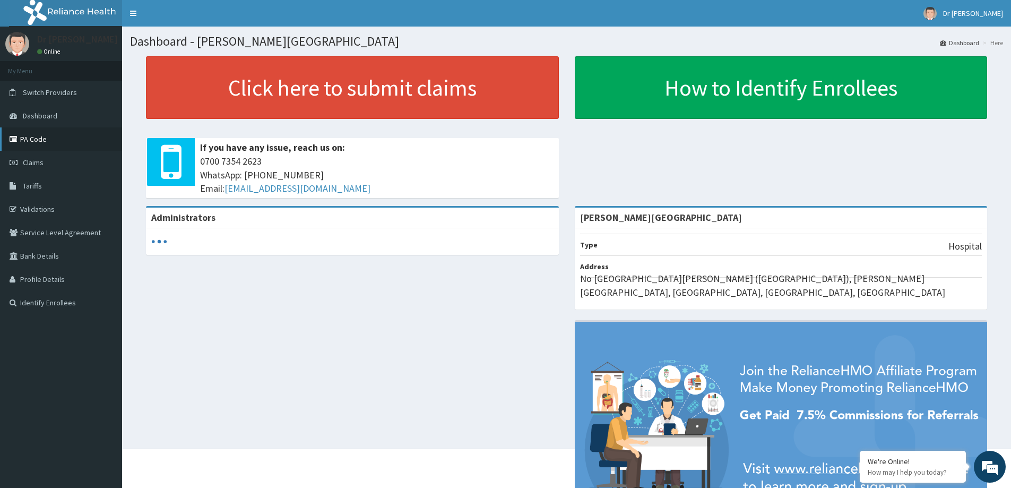
click at [56, 142] on link "PA Code" at bounding box center [61, 138] width 122 height 23
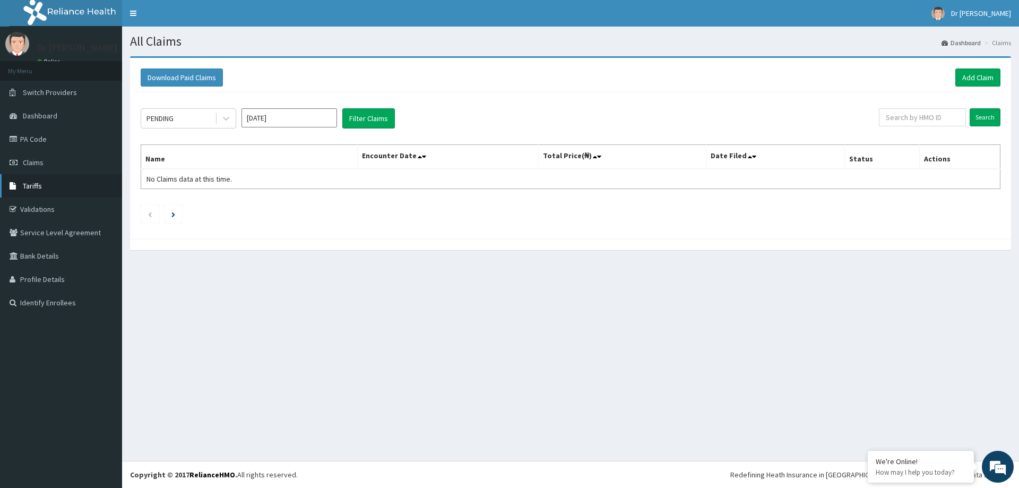
click at [50, 187] on link "Tariffs" at bounding box center [61, 185] width 122 height 23
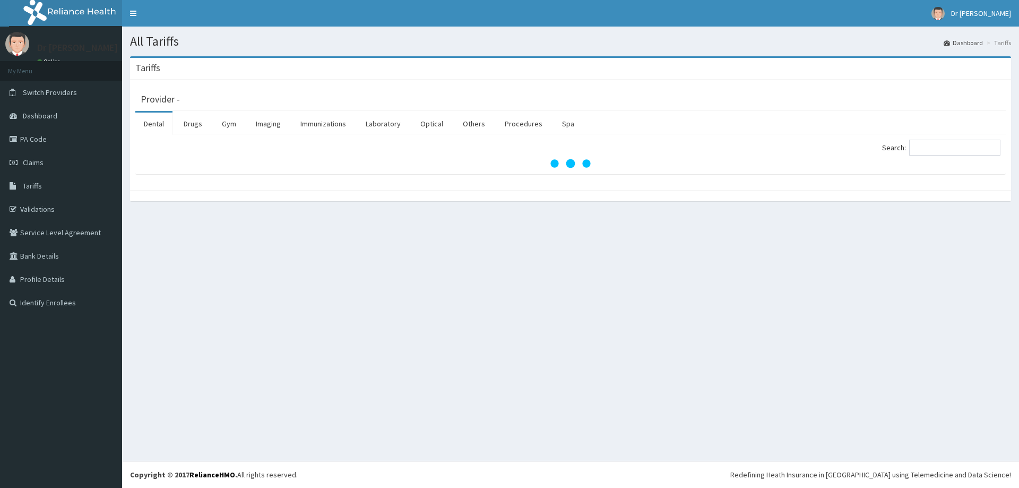
click at [54, 142] on link "PA Code" at bounding box center [61, 138] width 122 height 23
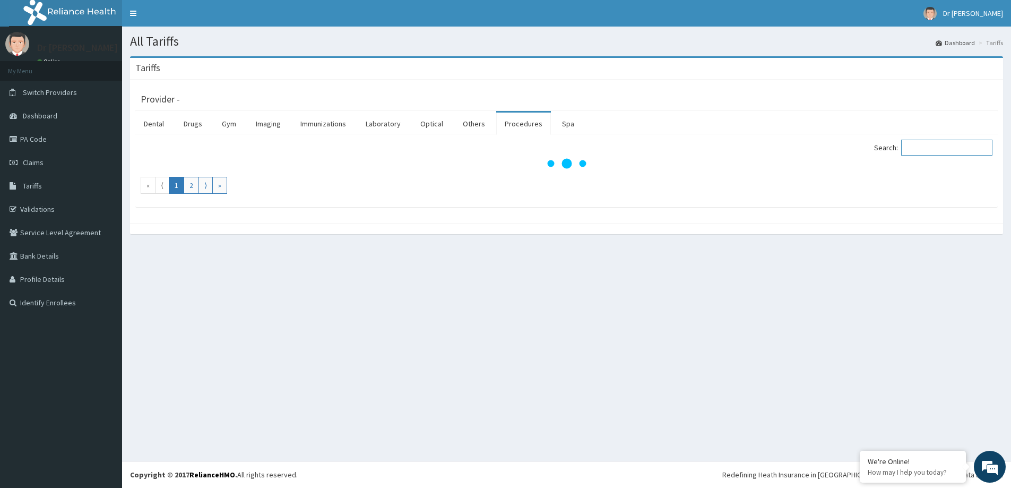
click at [936, 150] on input "Search:" at bounding box center [946, 148] width 91 height 16
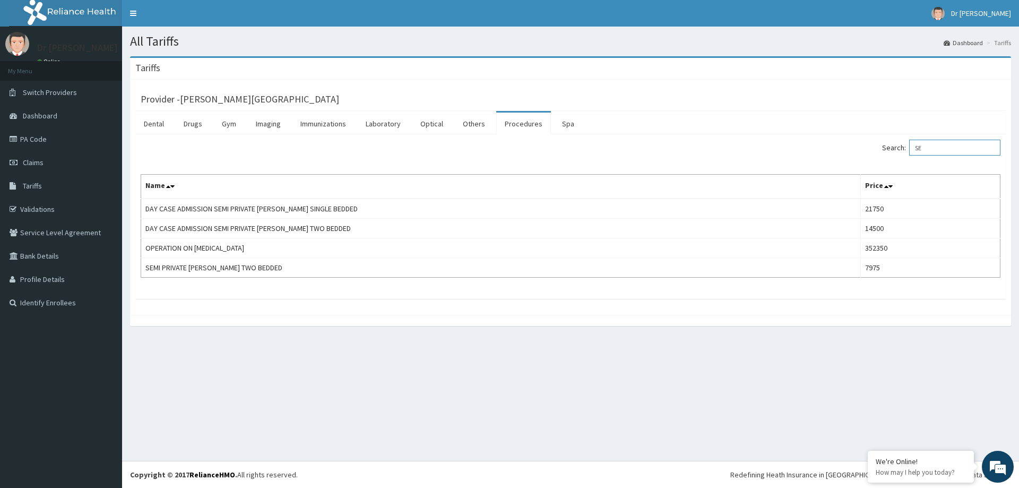
type input "S"
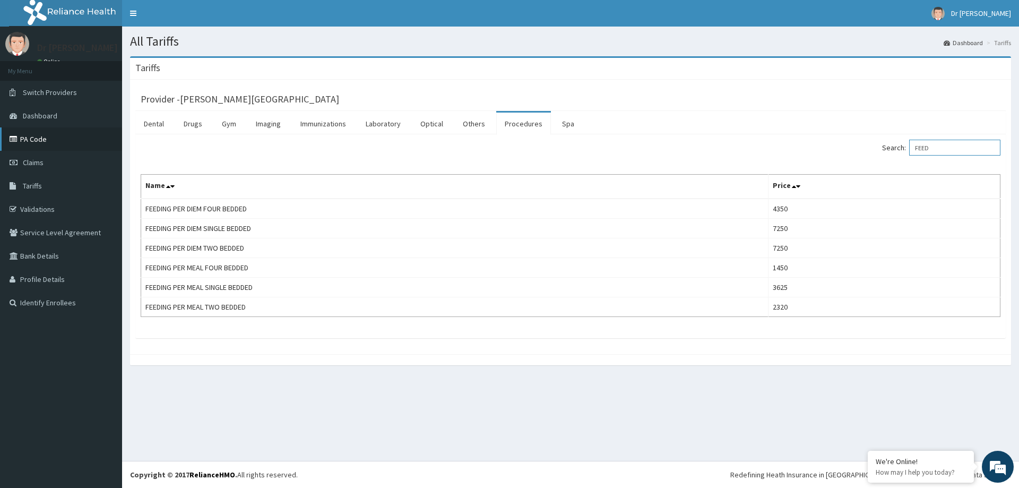
type input "FEED"
click at [46, 142] on link "PA Code" at bounding box center [61, 138] width 122 height 23
